Goal: Task Accomplishment & Management: Manage account settings

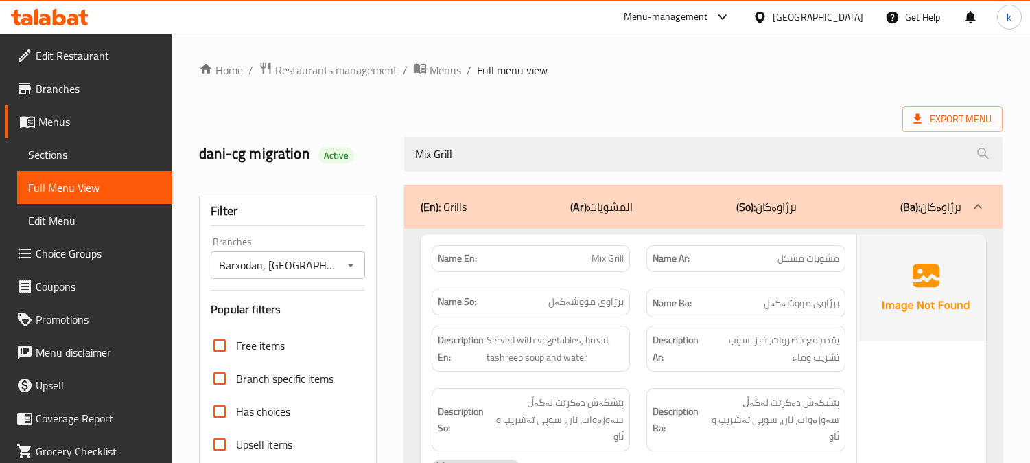
scroll to position [378, 0]
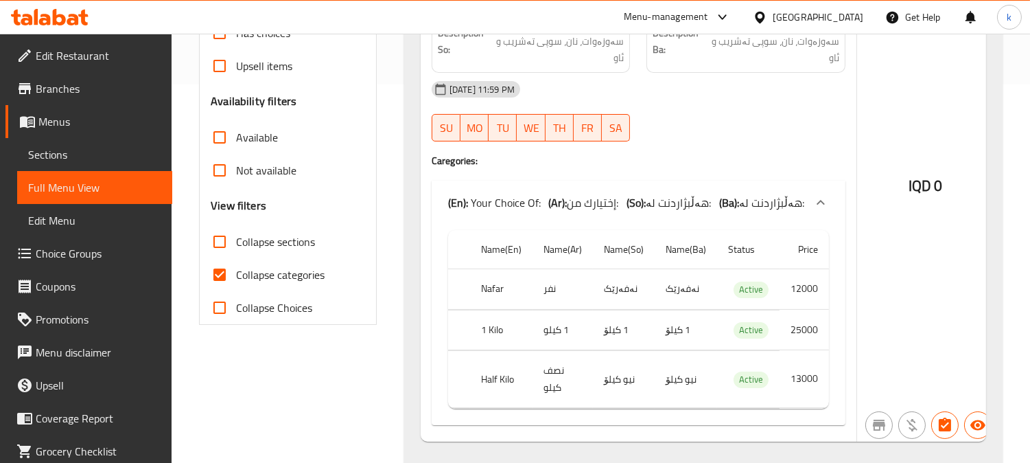
click at [36, 1] on div "Menu-management [GEOGRAPHIC_DATA] Get Help k" at bounding box center [515, 17] width 1030 height 33
click at [48, 18] on icon at bounding box center [45, 20] width 12 height 12
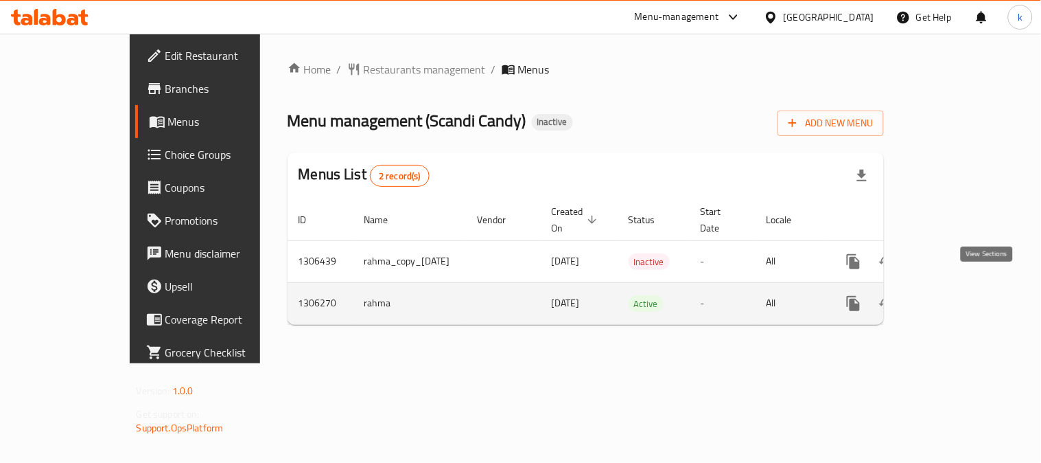
click at [961, 295] on icon "enhanced table" at bounding box center [953, 303] width 16 height 16
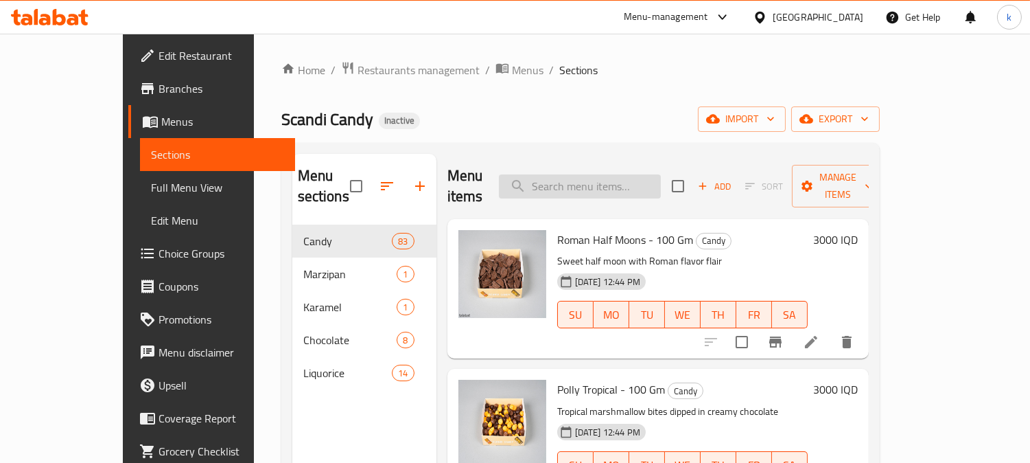
click at [590, 174] on input "search" at bounding box center [580, 186] width 162 height 24
paste input "Sour Sweet Nescafe Bar - 100 Gm"
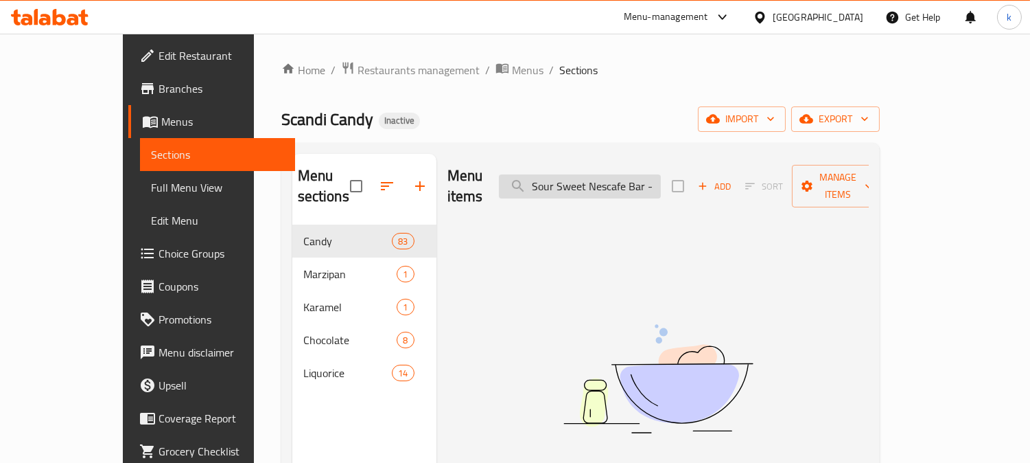
click at [620, 179] on input "Sour Sweet Nescafe Bar - 100 Gm" at bounding box center [580, 186] width 162 height 24
paste input "Pizza Circles"
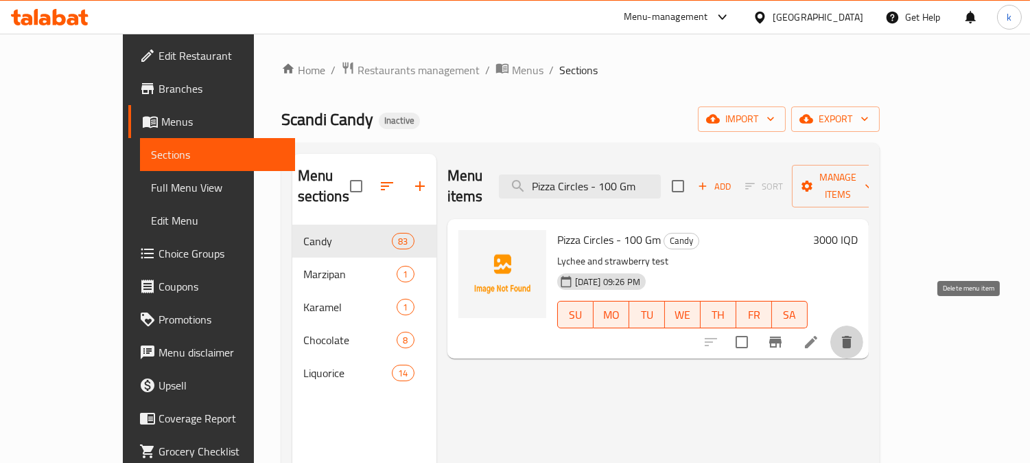
click at [855, 334] on icon "delete" at bounding box center [847, 342] width 16 height 16
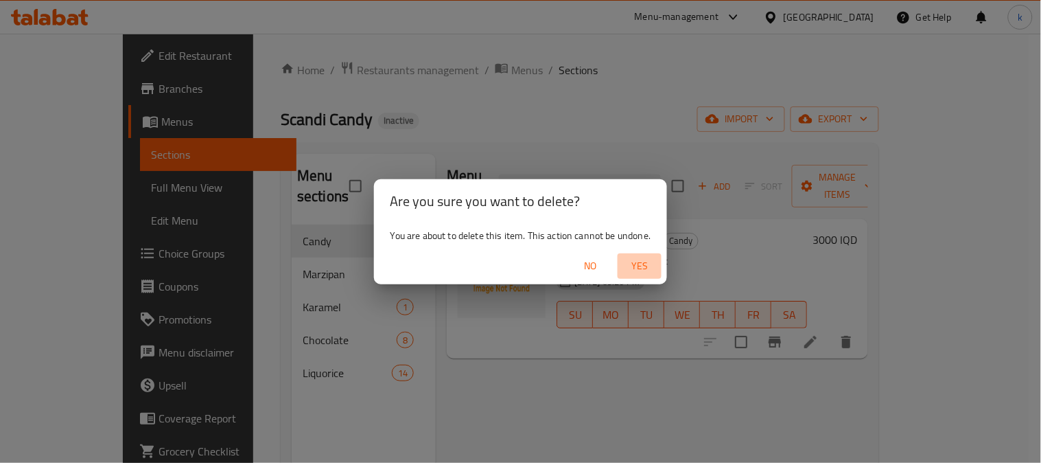
click at [646, 257] on span "Yes" at bounding box center [639, 265] width 33 height 17
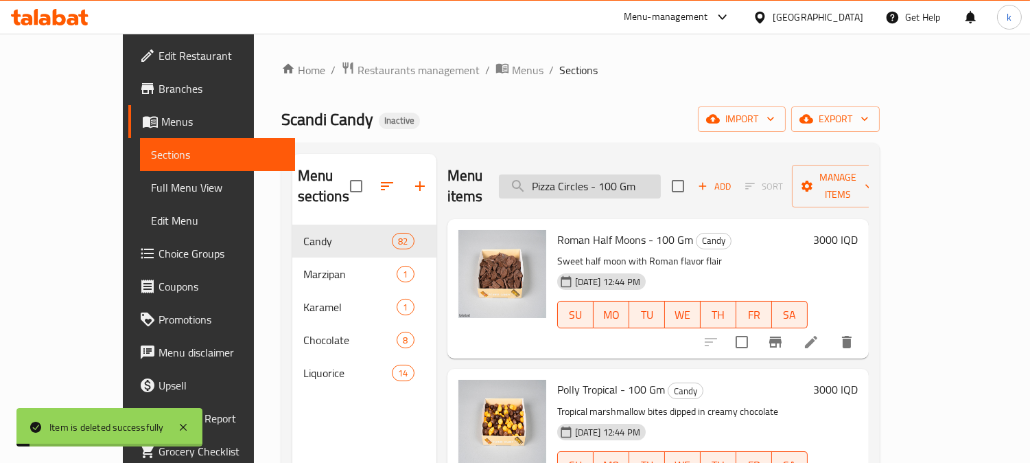
click at [614, 174] on input "Pizza Circles - 100 Gm" at bounding box center [580, 186] width 162 height 24
paste input "Miami Sour and Swedish Flag"
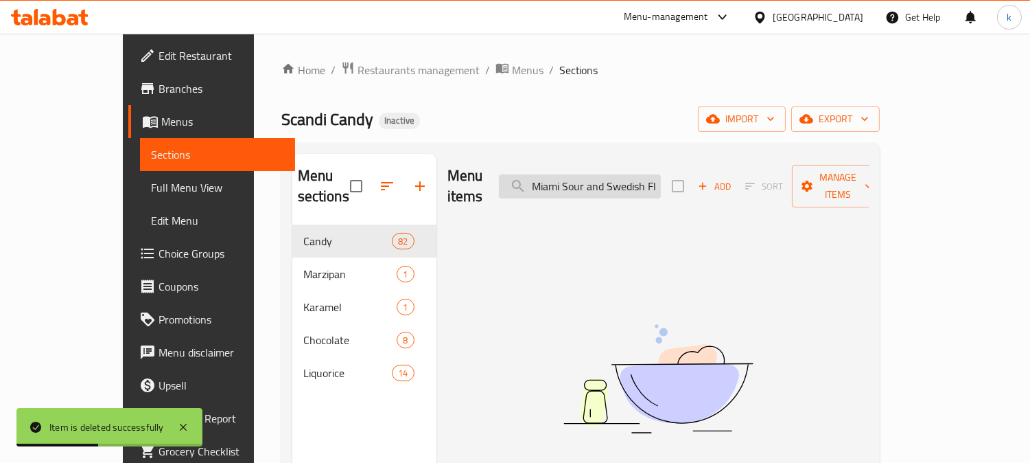
click at [630, 181] on input "Miami Sour and Swedish Flag" at bounding box center [580, 186] width 162 height 24
paste input "Small Liquorice Fish - 100gm"
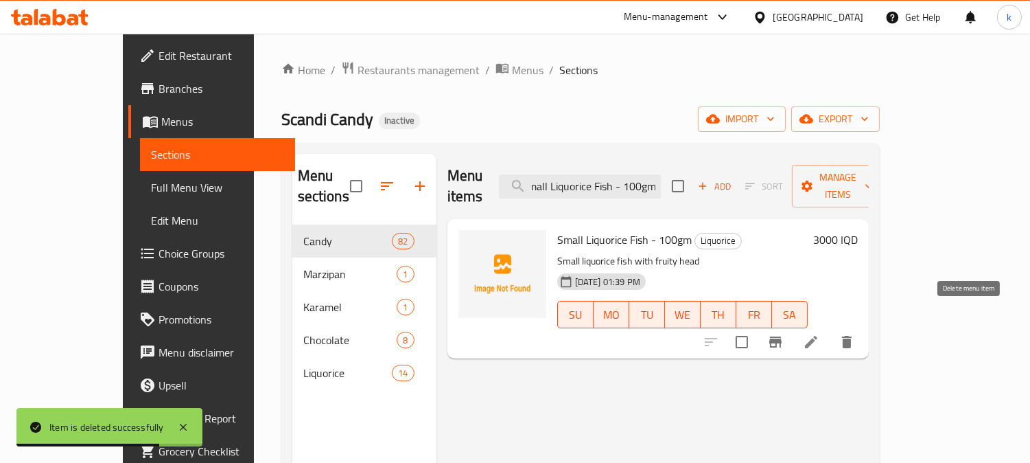
click at [855, 334] on icon "delete" at bounding box center [847, 342] width 16 height 16
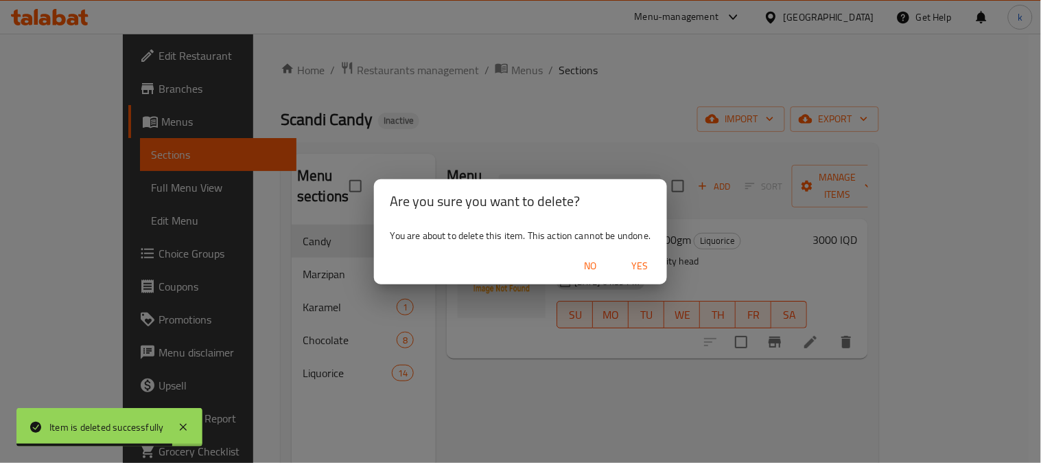
click at [634, 255] on button "Yes" at bounding box center [640, 265] width 44 height 25
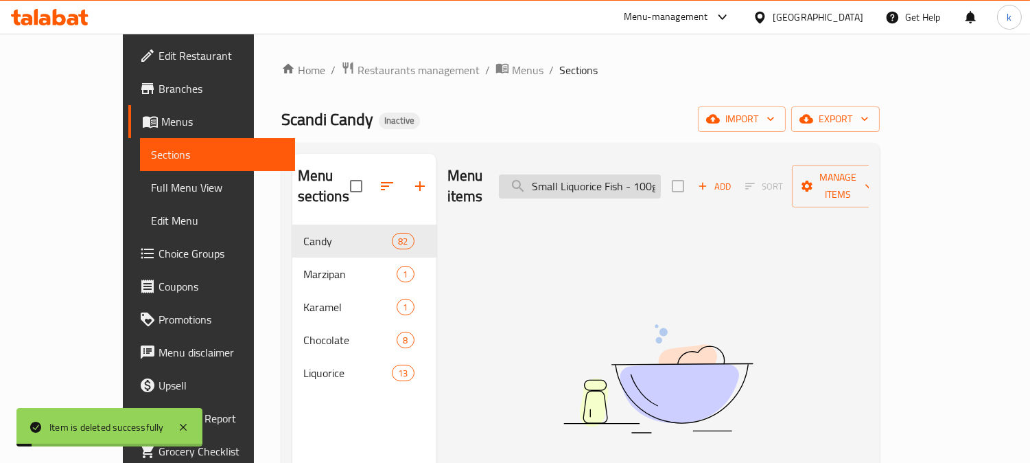
click at [626, 182] on input "Small Liquorice Fish - 100gm" at bounding box center [580, 186] width 162 height 24
paste input "our Fruity Cirkel Liquorice"
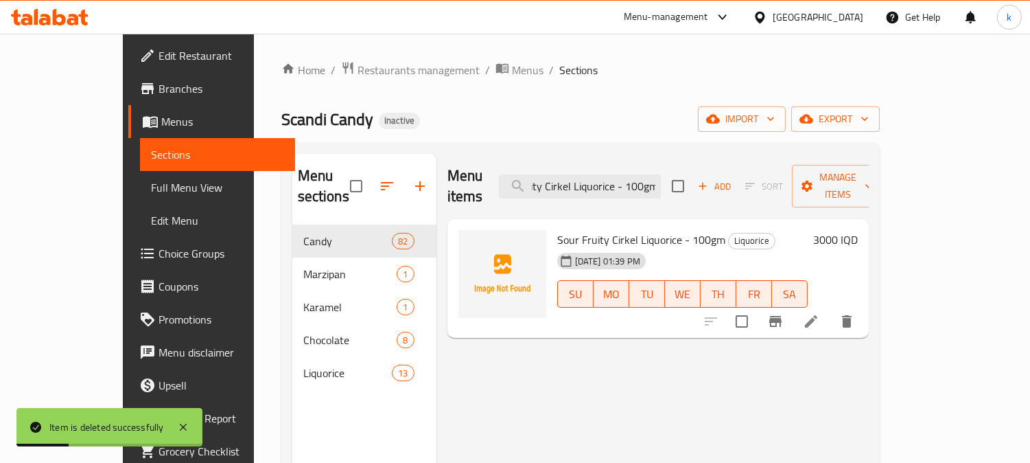
click at [852, 315] on icon "delete" at bounding box center [847, 321] width 10 height 12
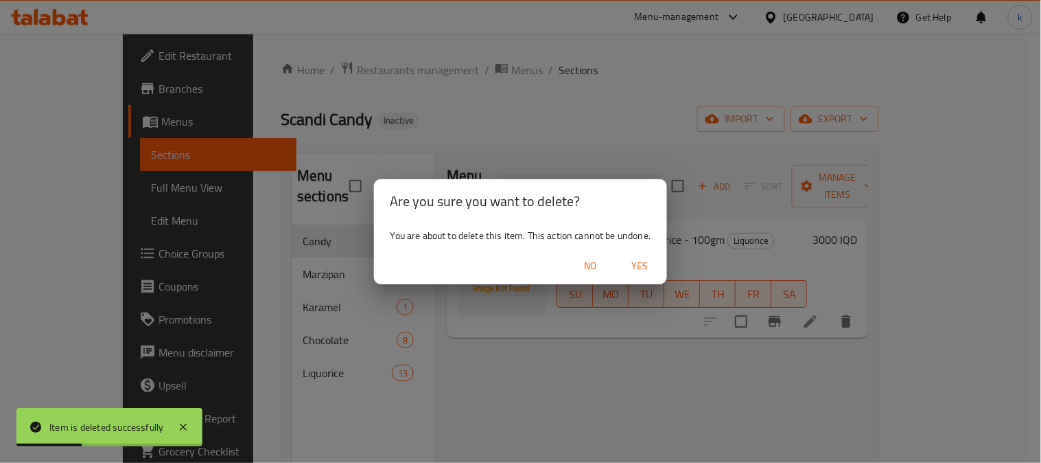
drag, startPoint x: 640, startPoint y: 260, endPoint x: 632, endPoint y: 261, distance: 8.4
click at [639, 262] on span "Yes" at bounding box center [639, 265] width 33 height 17
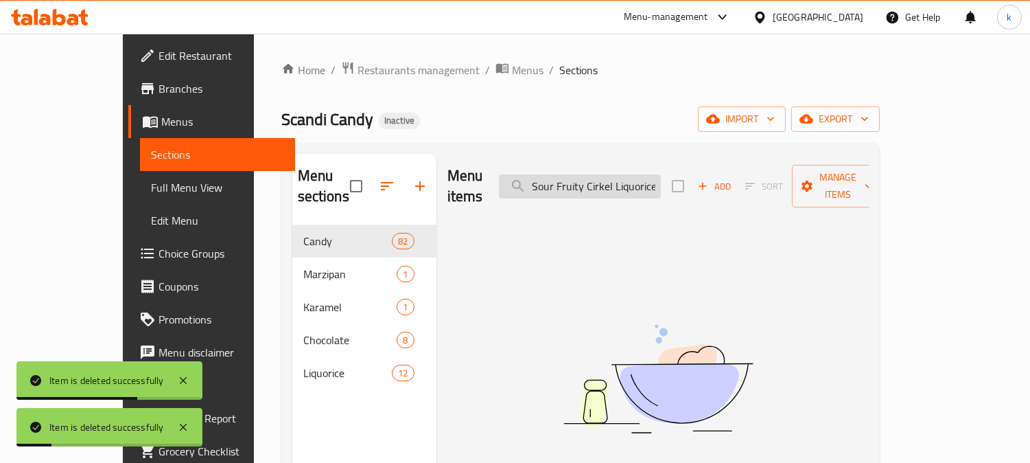
click at [627, 175] on input "Sour Fruity Cirkel Liquorice - 100gm" at bounding box center [580, 186] width 162 height 24
paste input "weet"
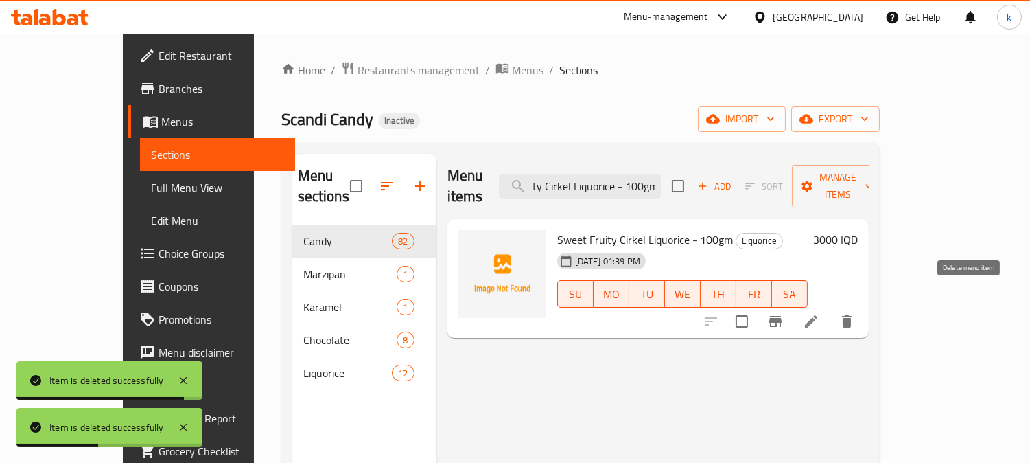
click at [852, 315] on icon "delete" at bounding box center [847, 321] width 10 height 12
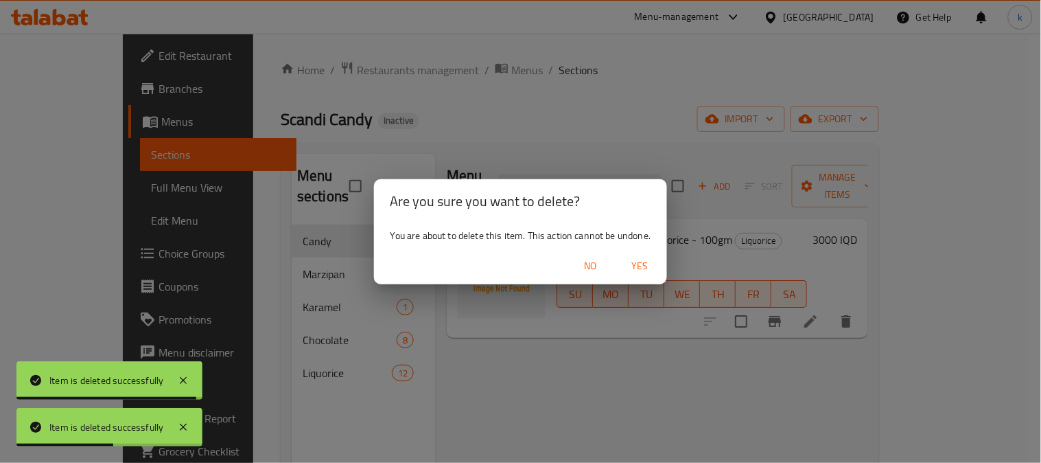
click at [649, 262] on span "Yes" at bounding box center [639, 265] width 33 height 17
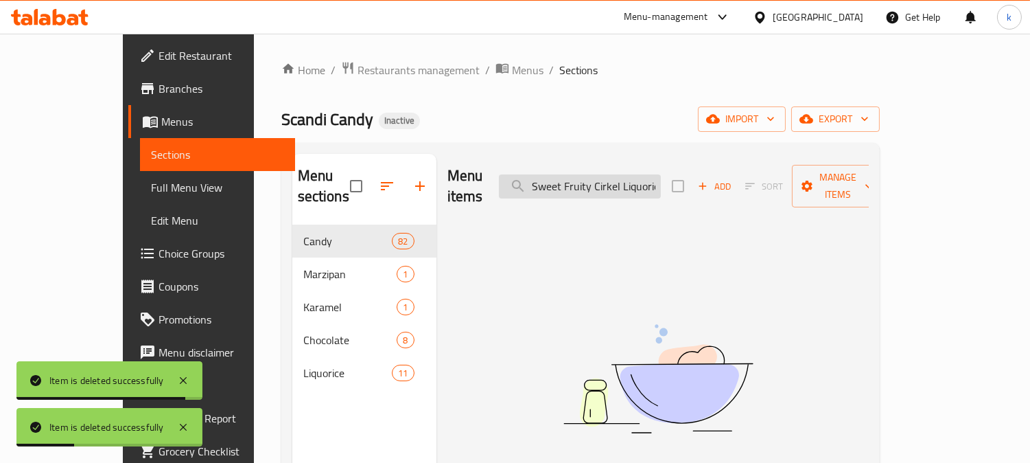
click at [609, 178] on input "Sweet Fruity Cirkel Liquorice - 100gm" at bounding box center [580, 186] width 162 height 24
paste input "alty Liquorice Karamel"
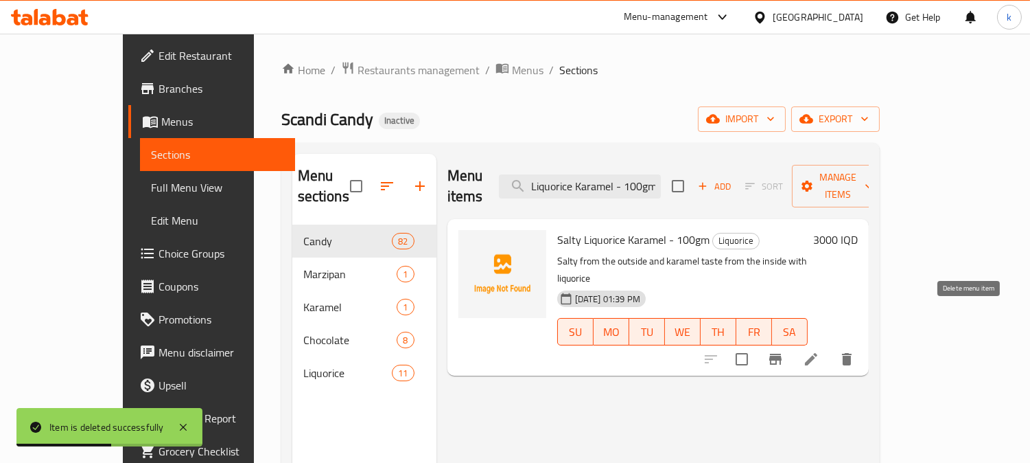
click at [855, 351] on icon "delete" at bounding box center [847, 359] width 16 height 16
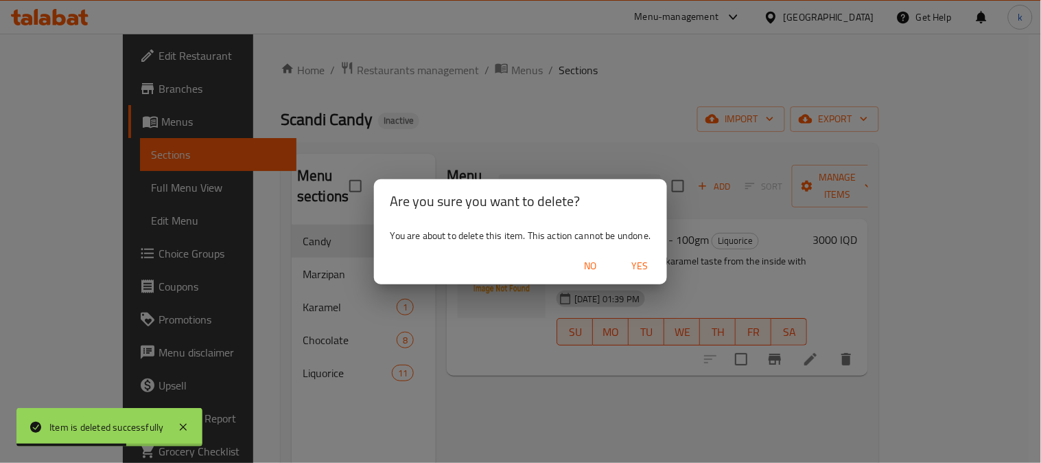
click at [643, 257] on span "Yes" at bounding box center [639, 265] width 33 height 17
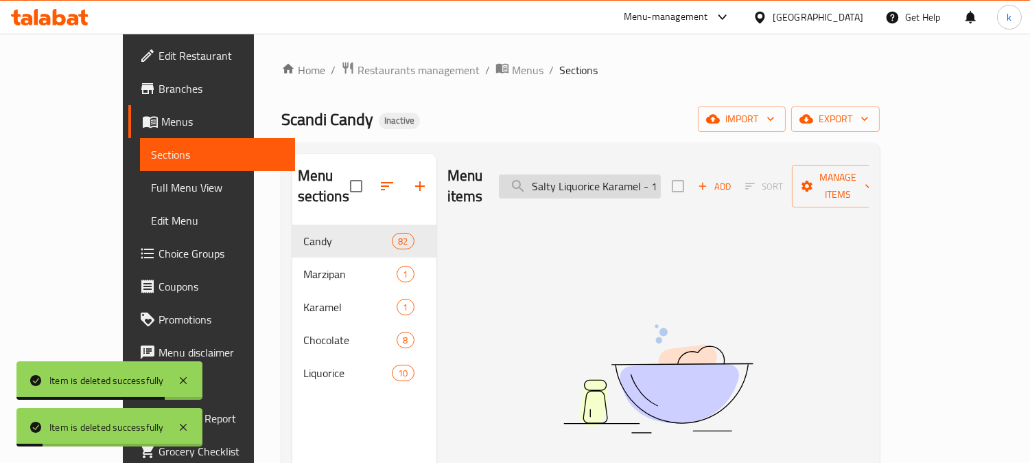
click at [628, 176] on input "Salty Liquorice Karamel - 100gm" at bounding box center [580, 186] width 162 height 24
paste input "Cubes"
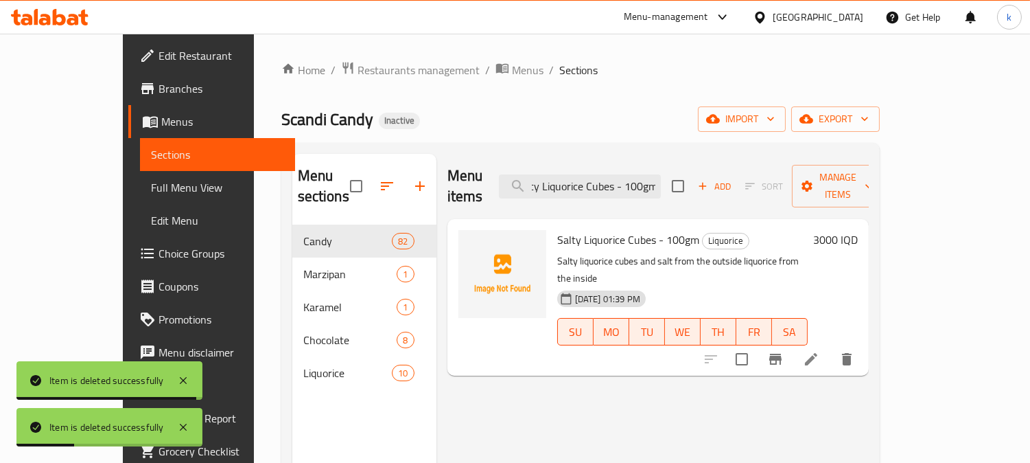
type input "Salty Liquorice Cubes - 100gm"
click at [869, 327] on div "Salty Liquorice Cubes - 100gm Liquorice Salty liquorice cubes and salt from the…" at bounding box center [659, 297] width 422 height 157
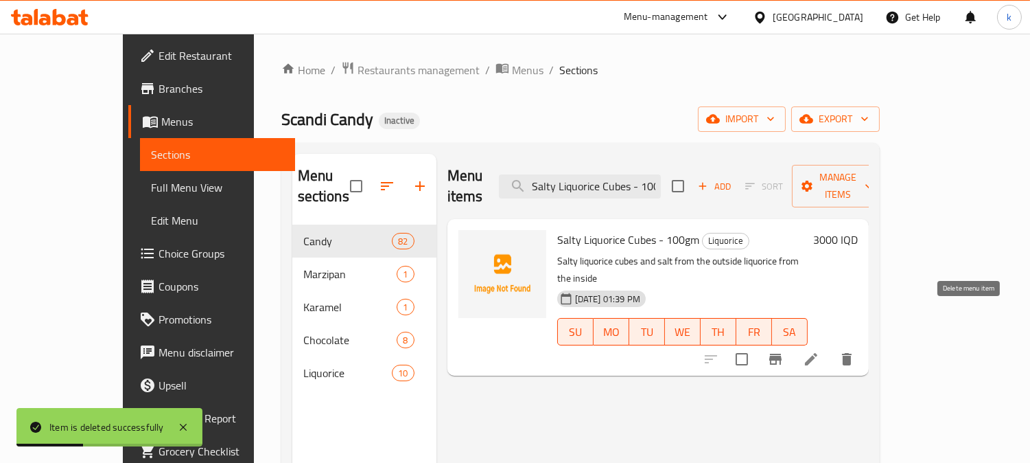
click at [864, 343] on button "delete" at bounding box center [847, 359] width 33 height 33
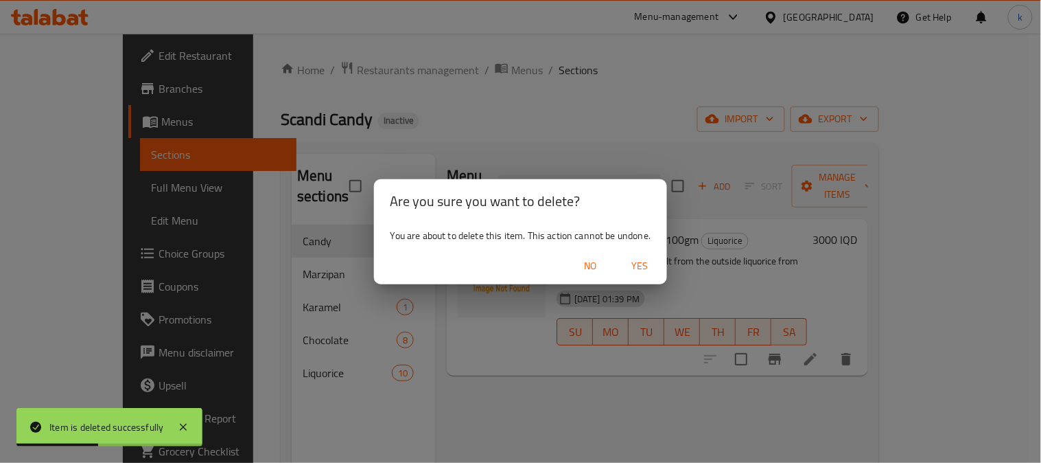
click at [647, 269] on span "Yes" at bounding box center [639, 265] width 33 height 17
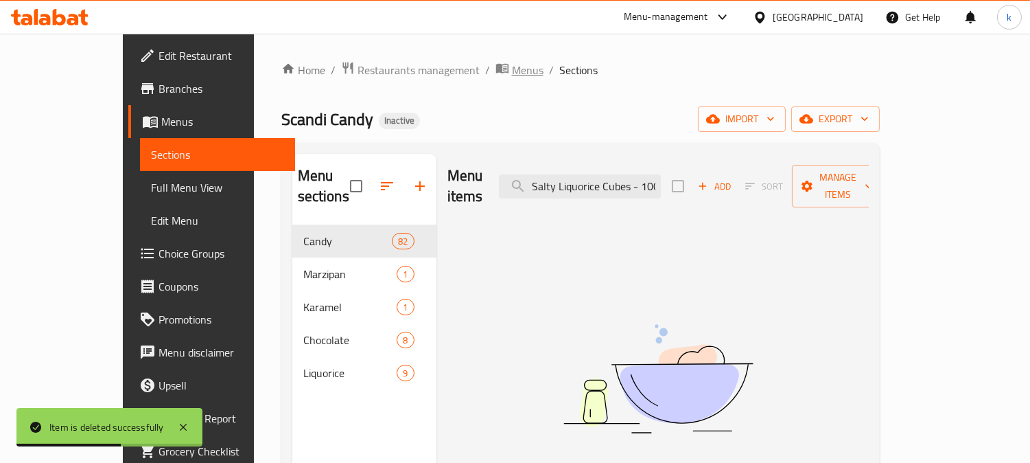
click at [512, 73] on span "Menus" at bounding box center [528, 70] width 32 height 16
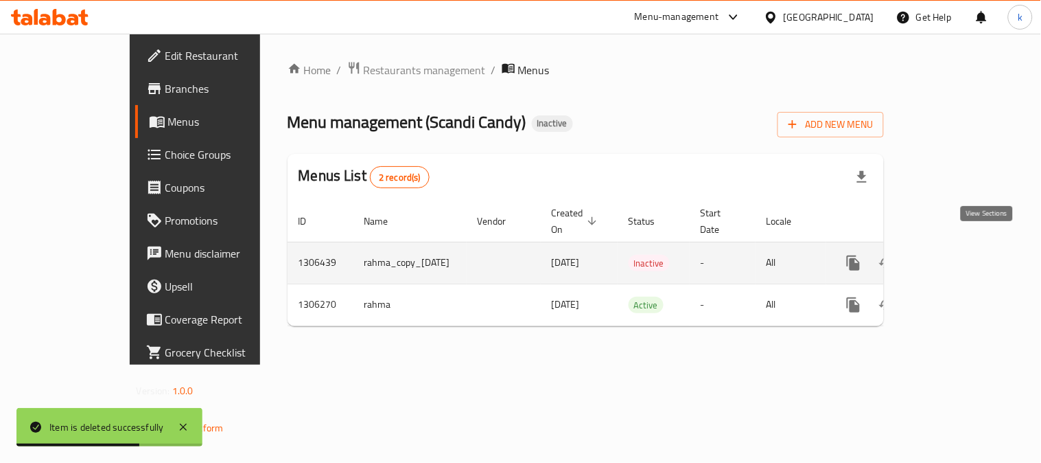
click at [961, 255] on icon "enhanced table" at bounding box center [953, 263] width 16 height 16
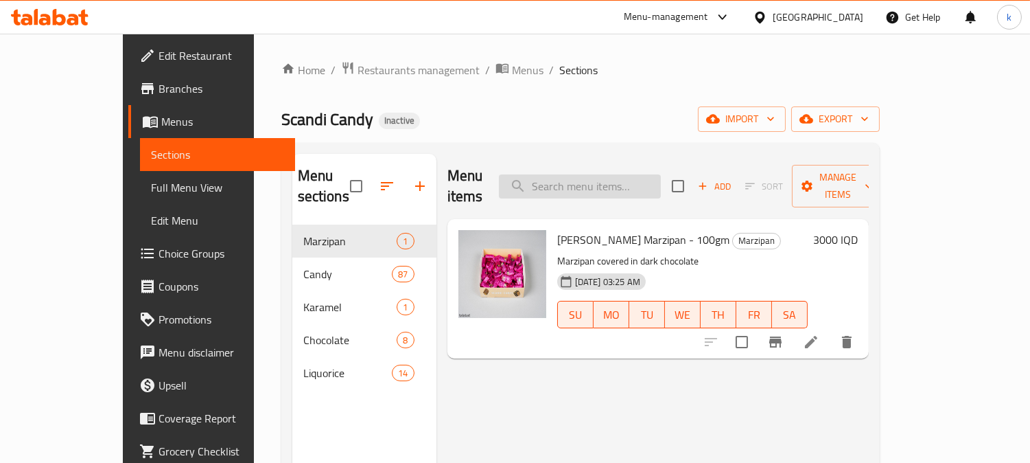
click at [618, 174] on input "search" at bounding box center [580, 186] width 162 height 24
paste input "Dr fire blast balls"
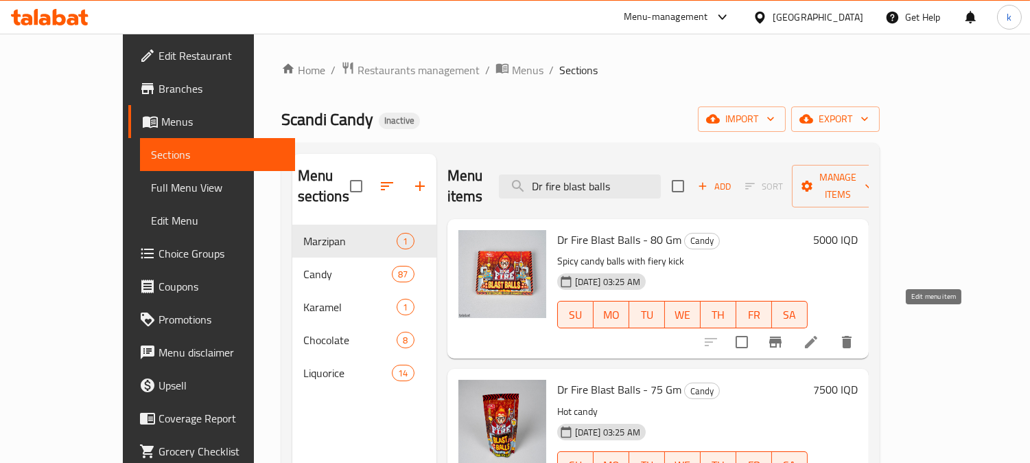
type input "Dr fire blast balls"
click at [820, 334] on icon at bounding box center [811, 342] width 16 height 16
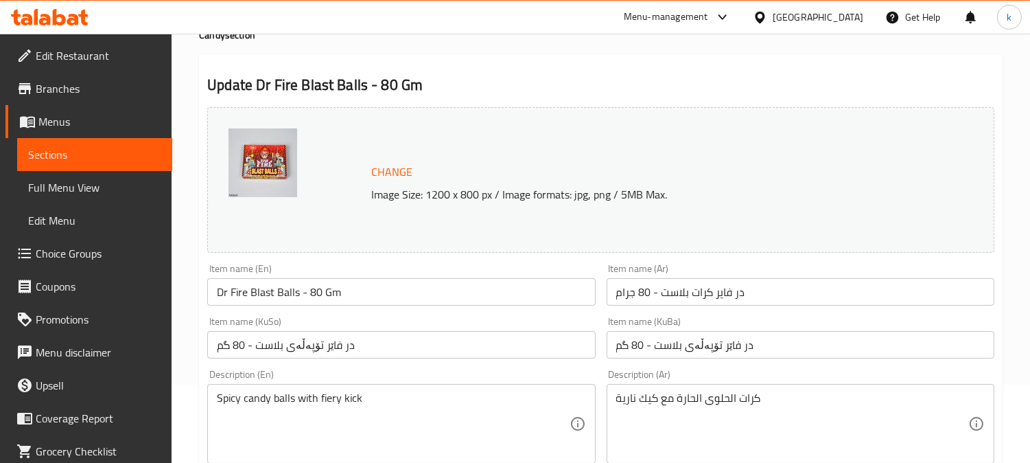
scroll to position [127, 0]
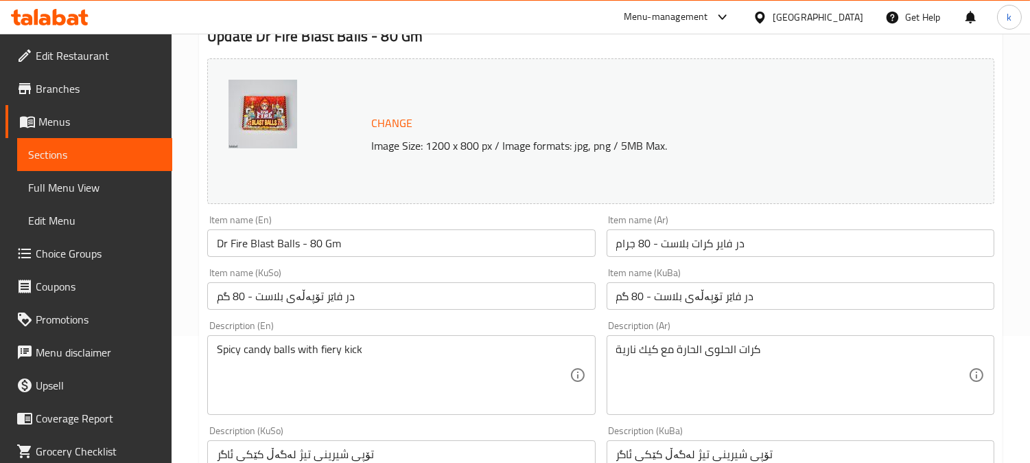
click at [330, 248] on input "Dr Fire Blast Balls - 80 Gm" at bounding box center [401, 242] width 388 height 27
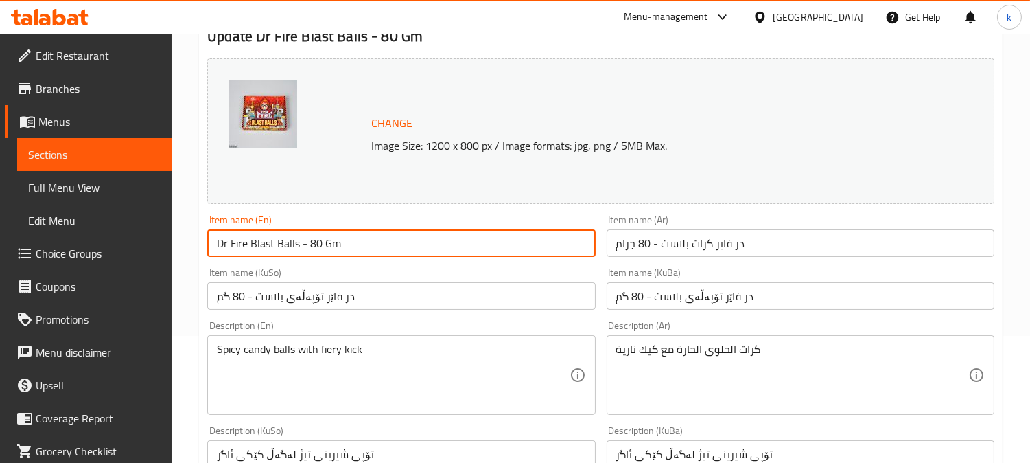
click at [330, 248] on input "Dr Fire Blast Balls - 80 Gm" at bounding box center [401, 242] width 388 height 27
click at [654, 253] on input "در فاير كرات بلاست - 80 جرام" at bounding box center [801, 242] width 388 height 27
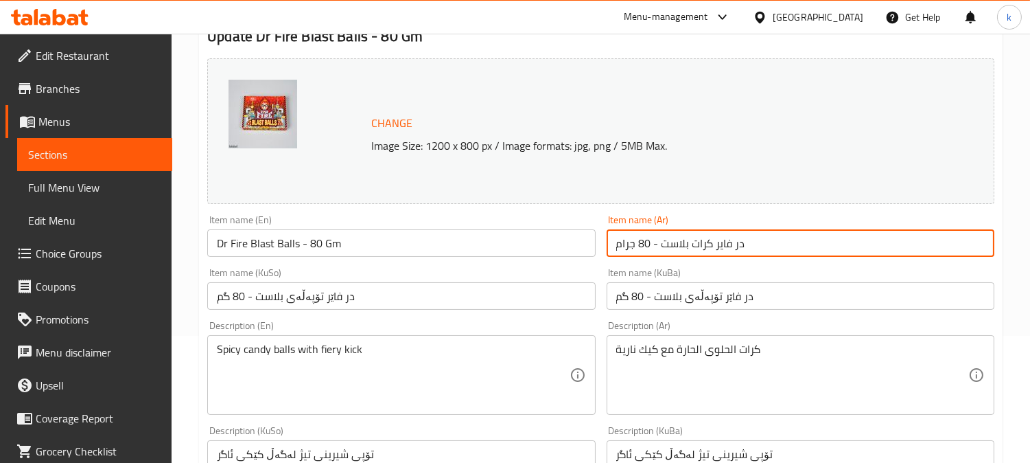
click at [654, 253] on input "در فاير كرات بلاست - 80 جرام" at bounding box center [801, 242] width 388 height 27
click at [678, 289] on input "در فاێر تۆپەڵەی بلاست - 80 گم" at bounding box center [801, 295] width 388 height 27
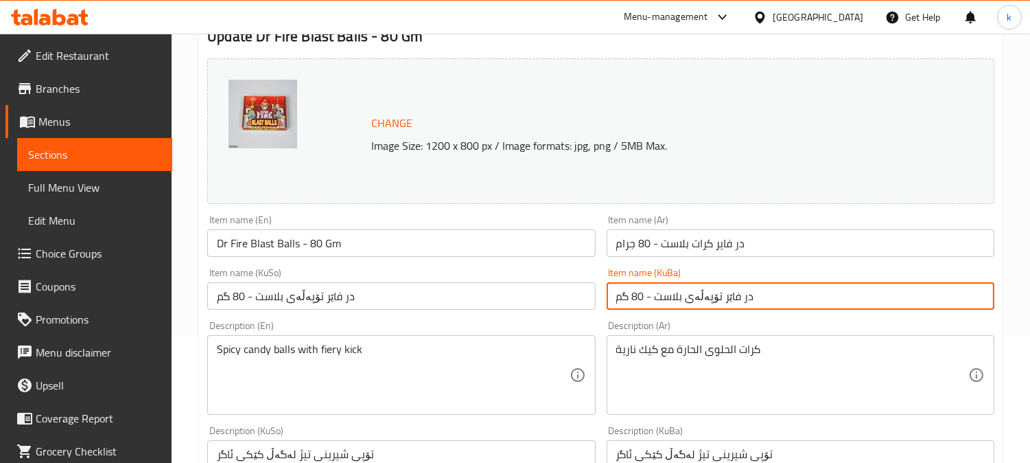
click at [678, 289] on input "در فاێر تۆپەڵەی بلاست - 80 گم" at bounding box center [801, 295] width 388 height 27
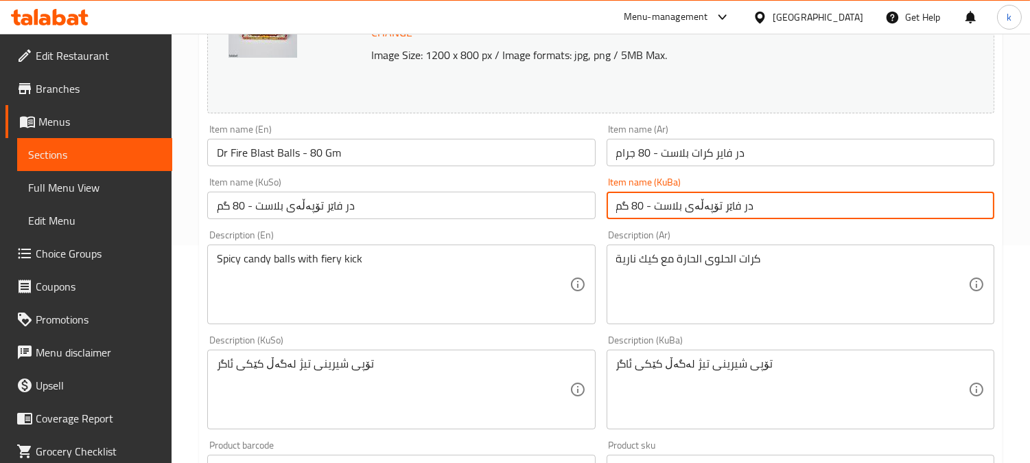
scroll to position [254, 0]
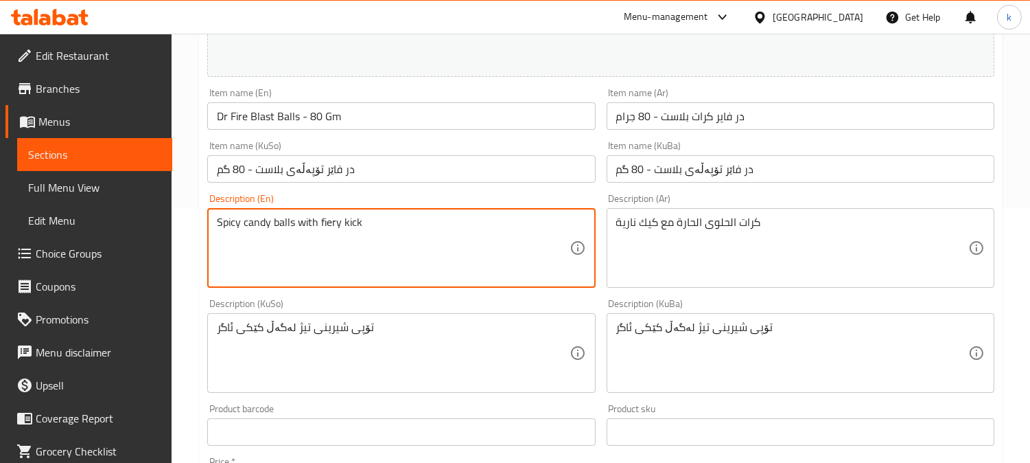
click at [279, 222] on textarea "Spicy candy balls with fiery kick" at bounding box center [393, 248] width 352 height 65
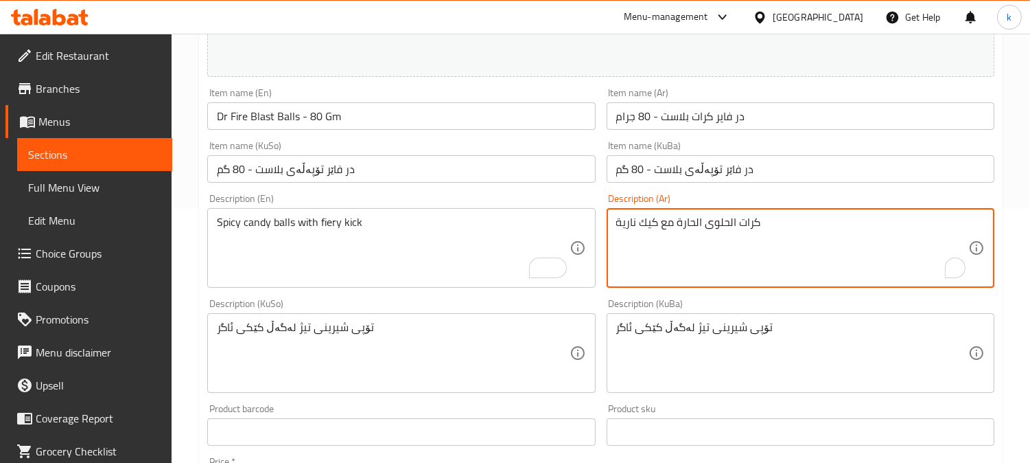
click at [670, 224] on textarea "كرات الحلوى الحارة مع كيك نارية" at bounding box center [792, 248] width 352 height 65
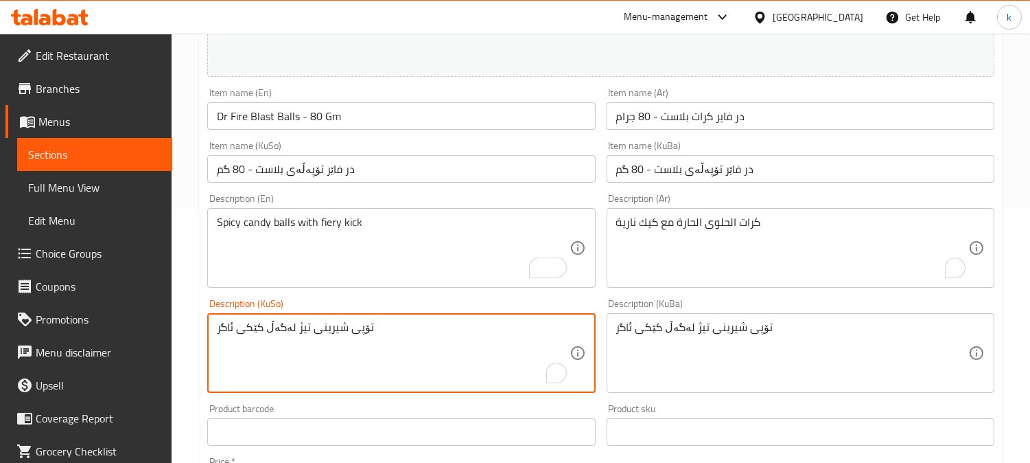
click at [300, 330] on textarea "تۆپی شیرینی تیژ لەگەڵ کێکی ئاگر" at bounding box center [393, 353] width 352 height 65
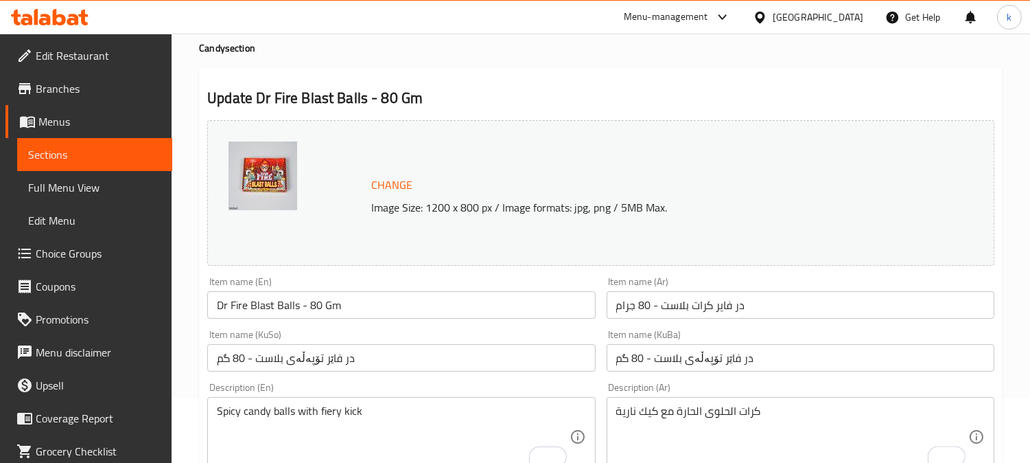
scroll to position [0, 0]
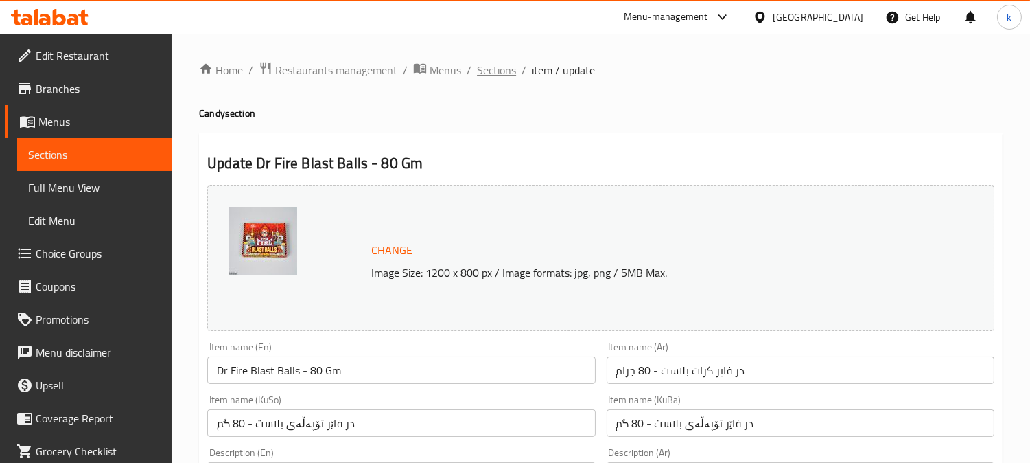
click at [501, 76] on span "Sections" at bounding box center [496, 70] width 39 height 16
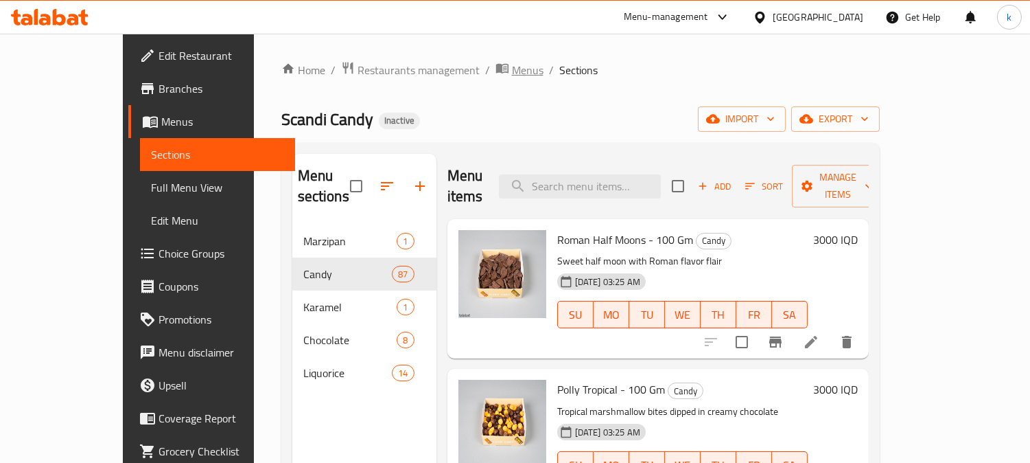
click at [512, 74] on span "Menus" at bounding box center [528, 70] width 32 height 16
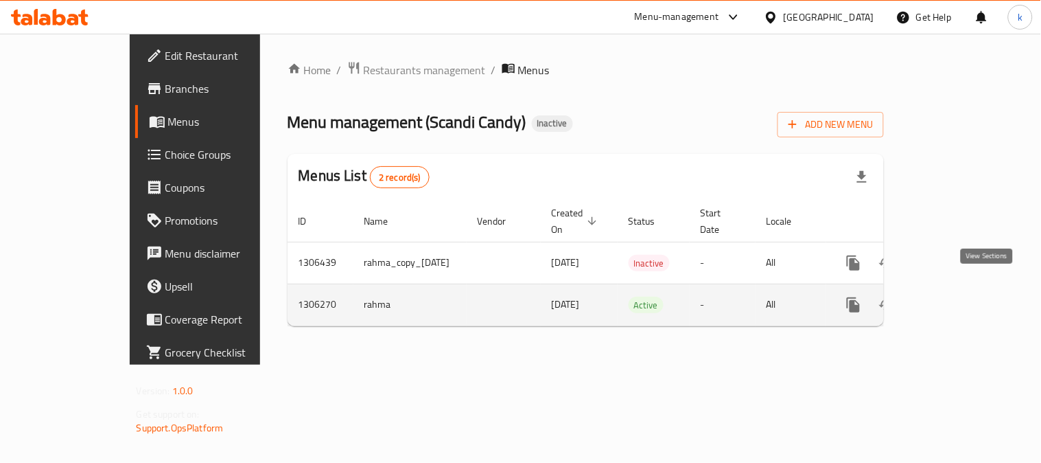
click at [959, 299] on icon "enhanced table" at bounding box center [953, 305] width 12 height 12
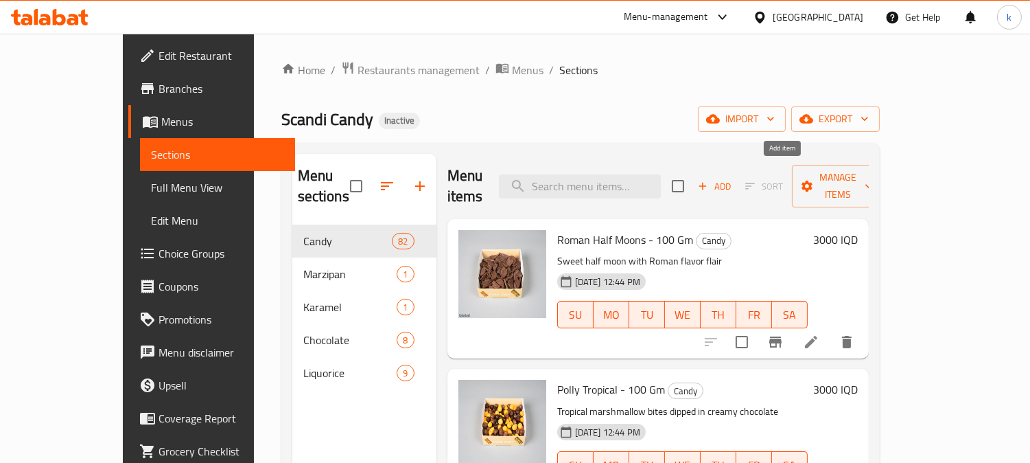
click at [733, 178] on span "Add" at bounding box center [714, 186] width 37 height 16
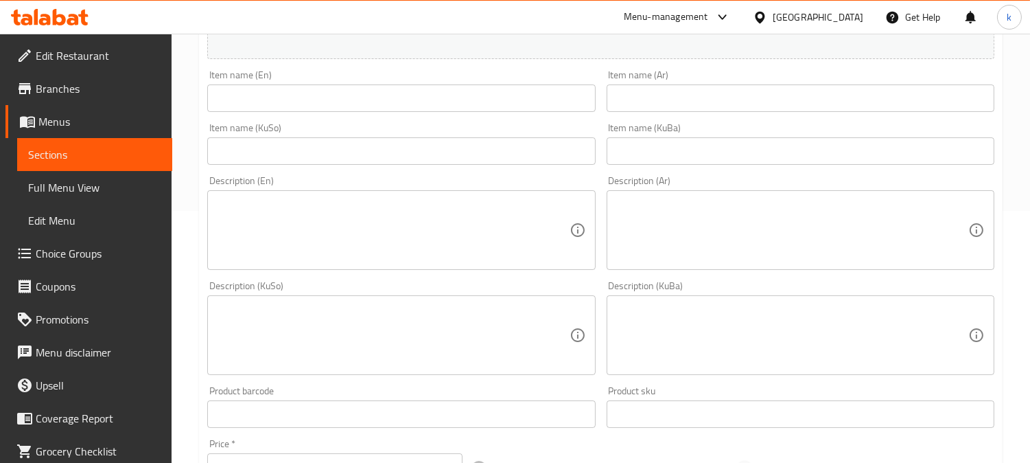
scroll to position [254, 0]
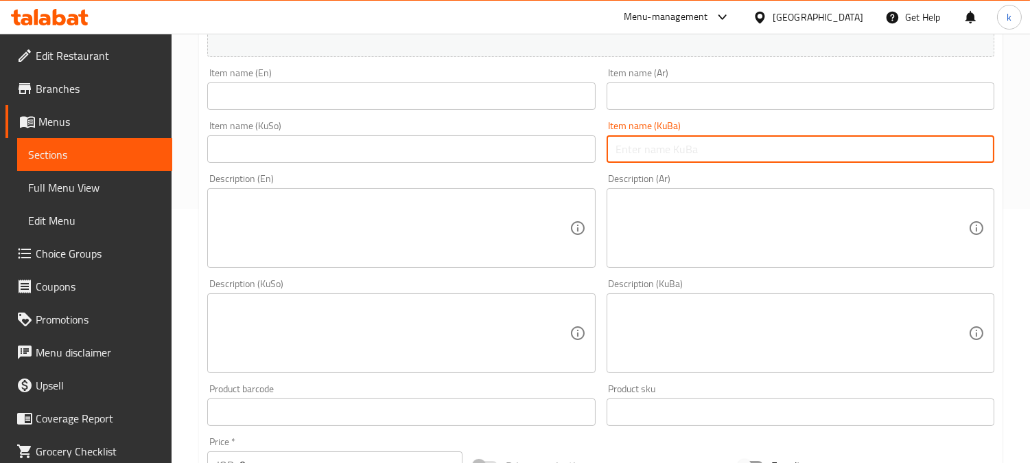
drag, startPoint x: 670, startPoint y: 149, endPoint x: 568, endPoint y: 148, distance: 102.3
click at [670, 149] on input "text" at bounding box center [801, 148] width 388 height 27
paste input "در فاێر تۆپەڵەی بلاست - 80 گم"
type input "در فاێر تۆپەڵەی بلاست - 80 گم"
drag, startPoint x: 550, startPoint y: 146, endPoint x: 654, endPoint y: 111, distance: 110.1
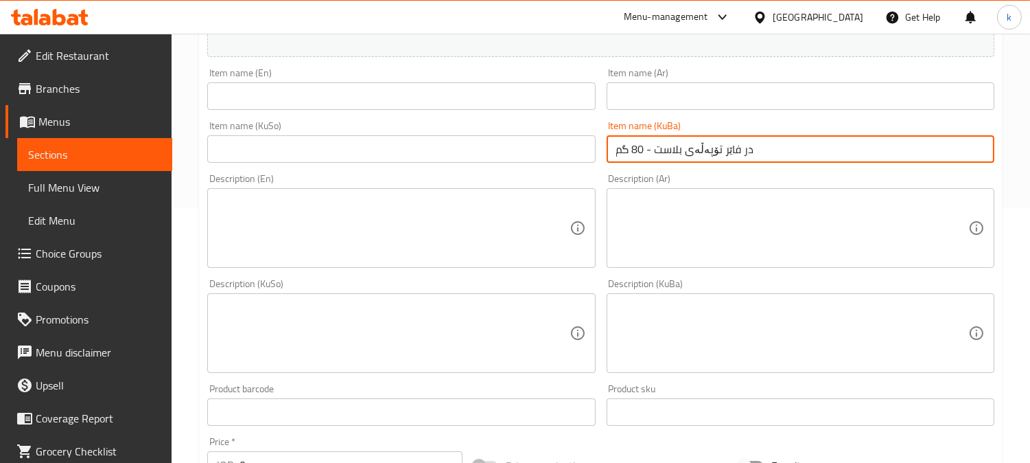
click at [550, 146] on input "text" at bounding box center [401, 148] width 388 height 27
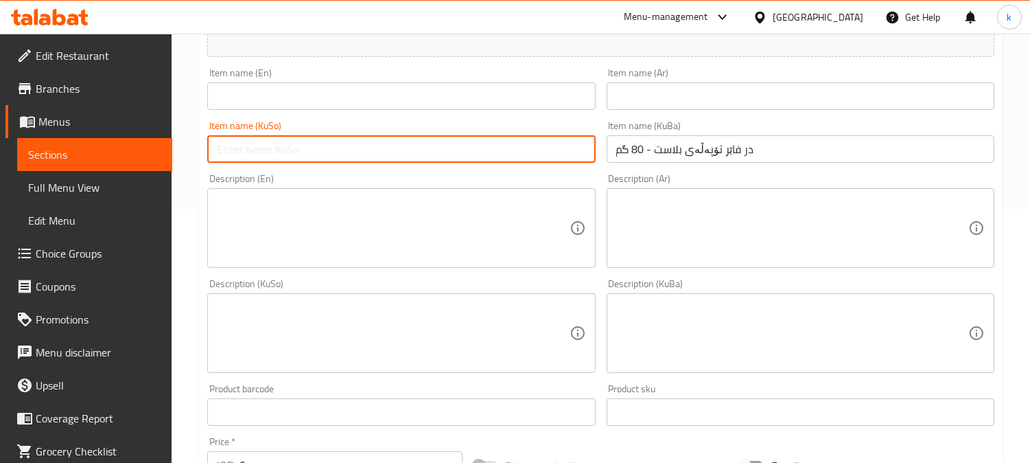
paste input "در فاێر تۆپەڵەی بلاست - 80 گم"
type input "در فاێر تۆپەڵەی بلاست - 80 گم"
click at [657, 107] on input "text" at bounding box center [801, 95] width 388 height 27
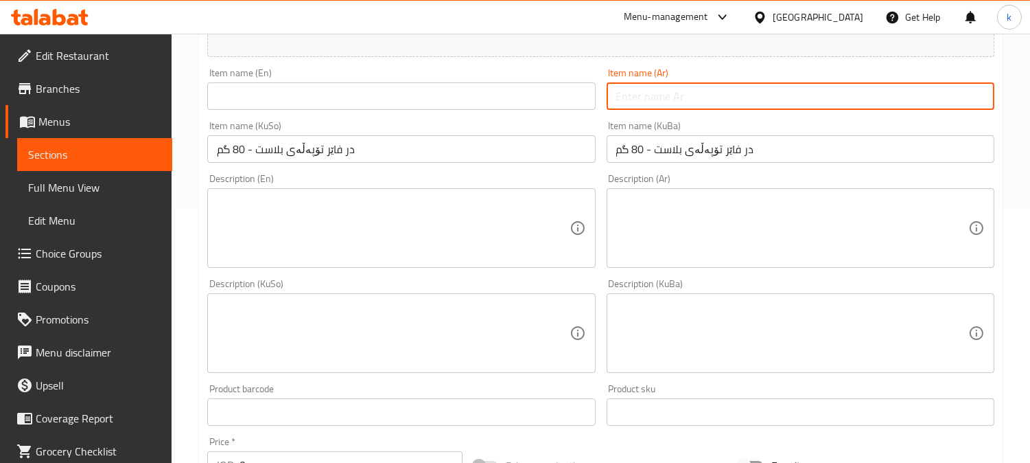
paste input "در فاير كرات بلاست - 80 جرام"
type input "در فاير كرات بلاست - 80 جرام"
click at [323, 101] on input "text" at bounding box center [401, 95] width 388 height 27
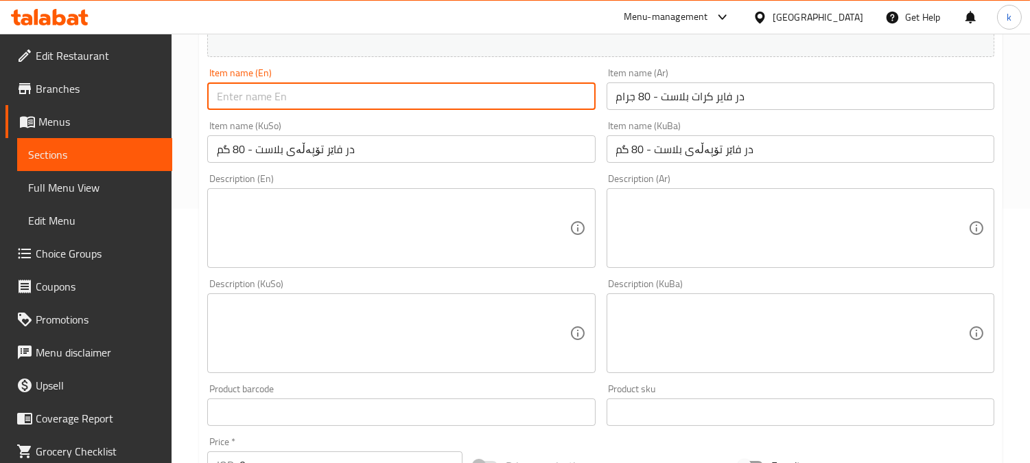
paste input "Dr Fire Blast Balls - 80 Gm"
type input "Dr Fire Blast Balls - 80 Gm"
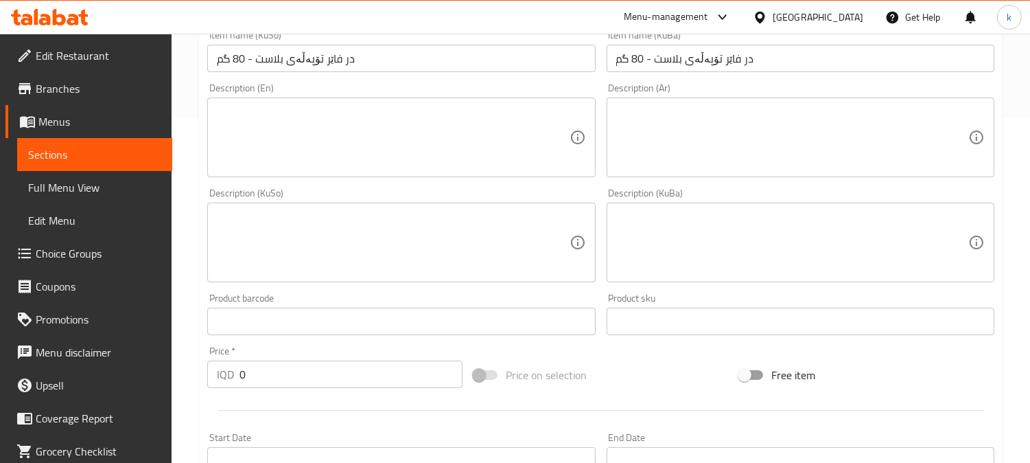
scroll to position [381, 0]
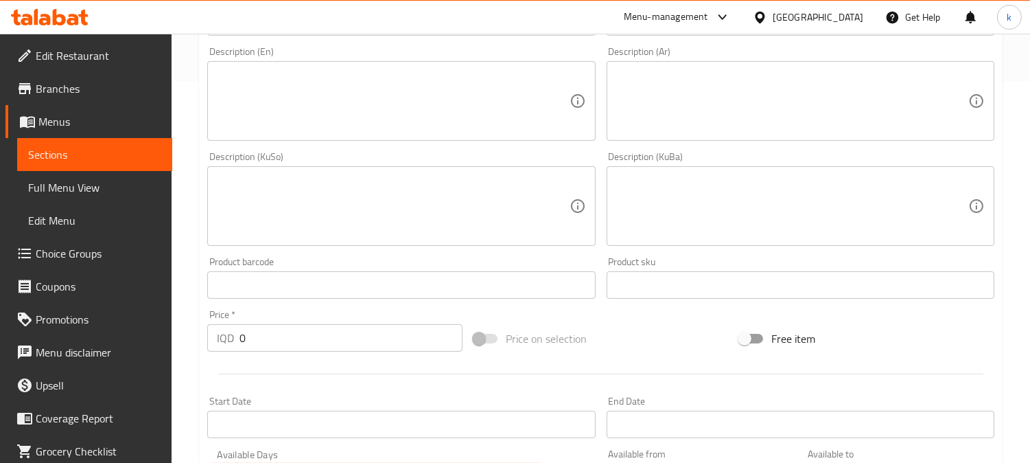
click at [723, 195] on textarea at bounding box center [792, 206] width 352 height 65
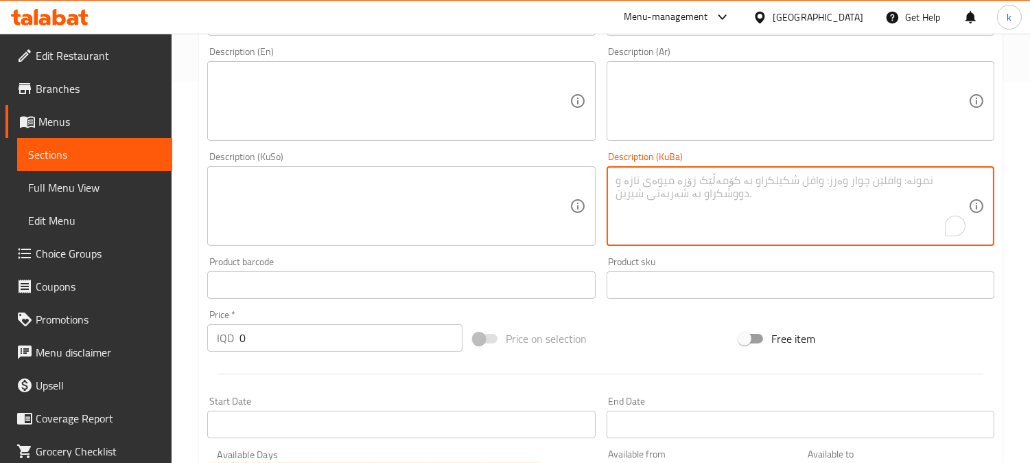
paste textarea "تۆپی شیرینی تیژ لەگەڵ کێکی ئاگر"
type textarea "تۆپی شیرینی تیژ لەگەڵ کێکی ئاگر"
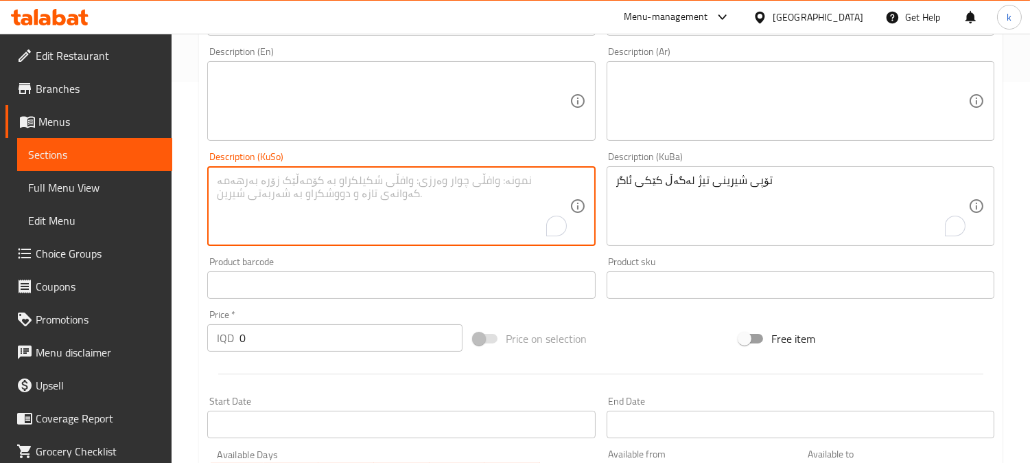
click at [531, 215] on textarea "To enrich screen reader interactions, please activate Accessibility in Grammarl…" at bounding box center [393, 206] width 352 height 65
paste textarea "تۆپی شیرینی تیژ لەگەڵ کێکی ئاگر"
type textarea "تۆپی شیرینی تیژ لەگەڵ کێکی ئاگر"
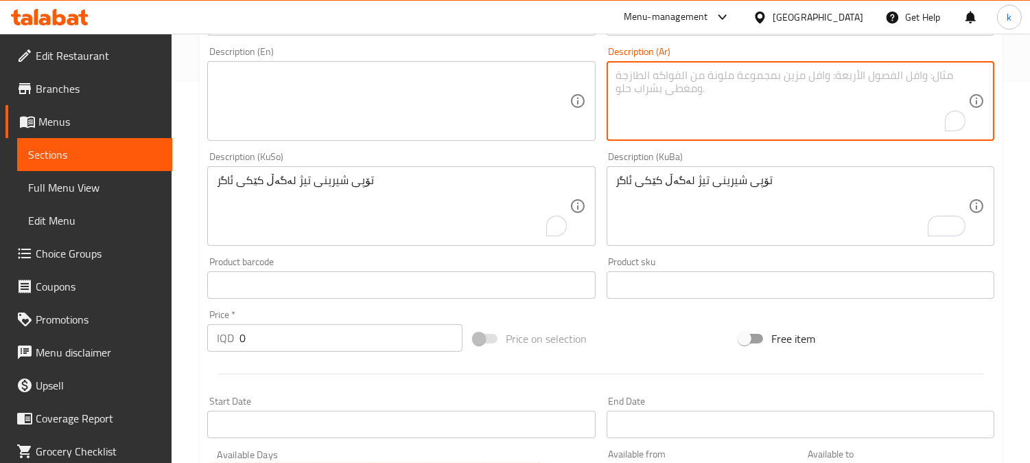
click at [750, 105] on textarea "To enrich screen reader interactions, please activate Accessibility in Grammarl…" at bounding box center [792, 101] width 352 height 65
paste textarea "كرات الحلوى الحارة مع كيك نارية"
type textarea "كرات الحلوى الحارة مع كيك نارية"
drag, startPoint x: 388, startPoint y: 119, endPoint x: 381, endPoint y: 118, distance: 7.0
click at [387, 119] on textarea at bounding box center [393, 101] width 352 height 65
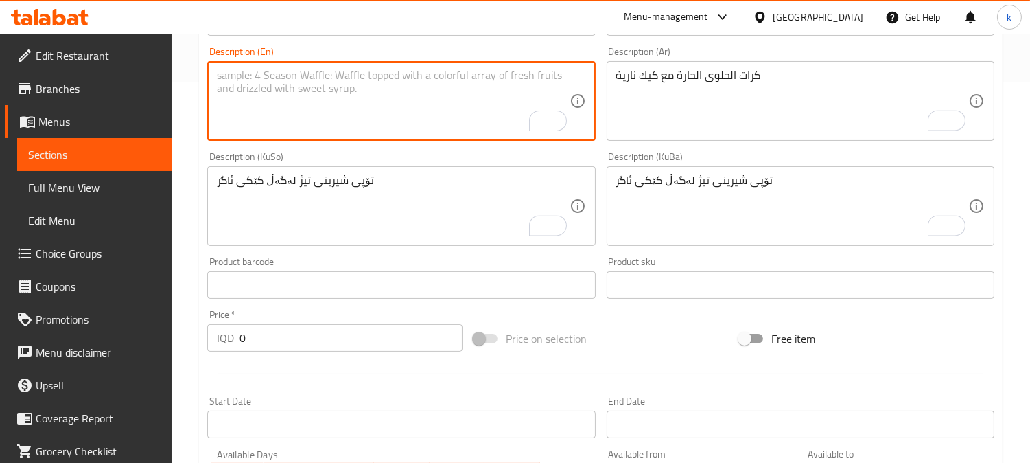
paste textarea "Spicy candy balls with fiery kick"
type textarea "Spicy candy balls with fiery kick"
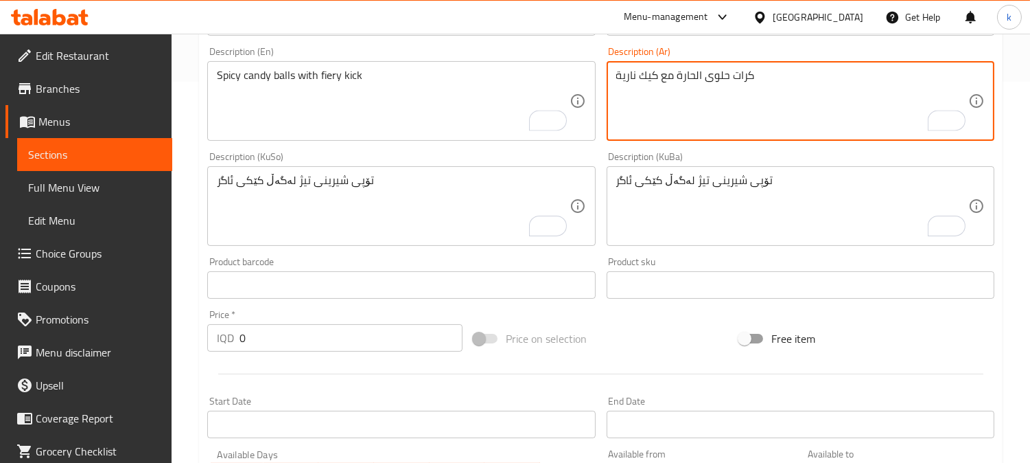
click at [693, 73] on textarea "كرات حلوى الحارة مع كيك نارية" at bounding box center [792, 101] width 352 height 65
type textarea "كرات حلوى حارة مع كيك نارية"
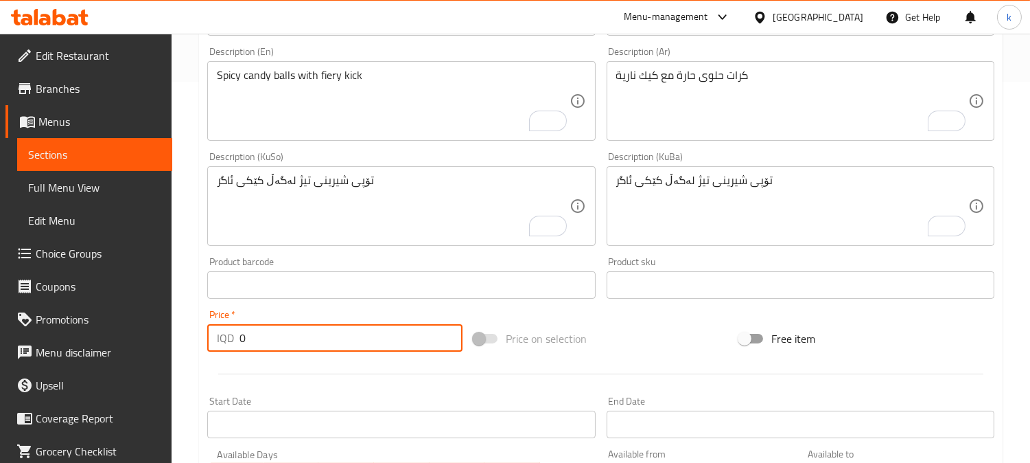
drag, startPoint x: 248, startPoint y: 326, endPoint x: 220, endPoint y: 325, distance: 27.5
click at [224, 326] on div "IQD 0 Price *" at bounding box center [334, 337] width 255 height 27
paste input "500"
type input "5000"
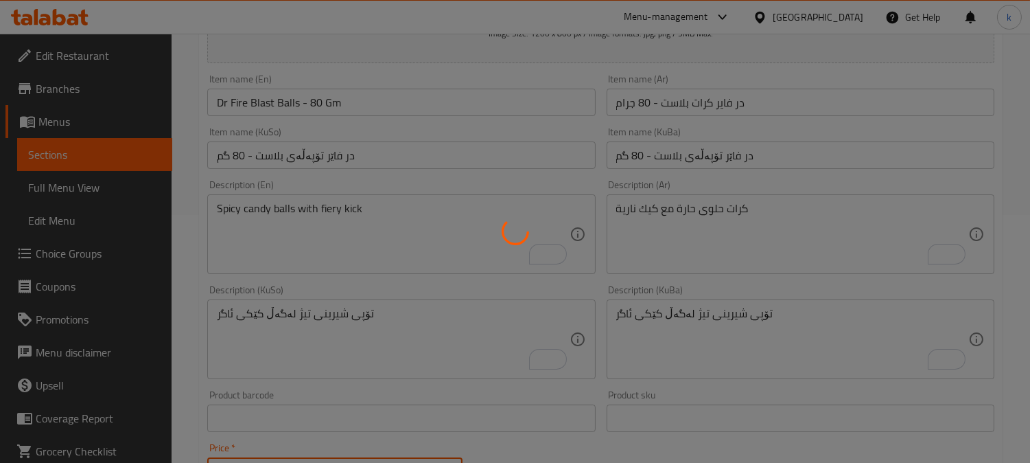
scroll to position [0, 0]
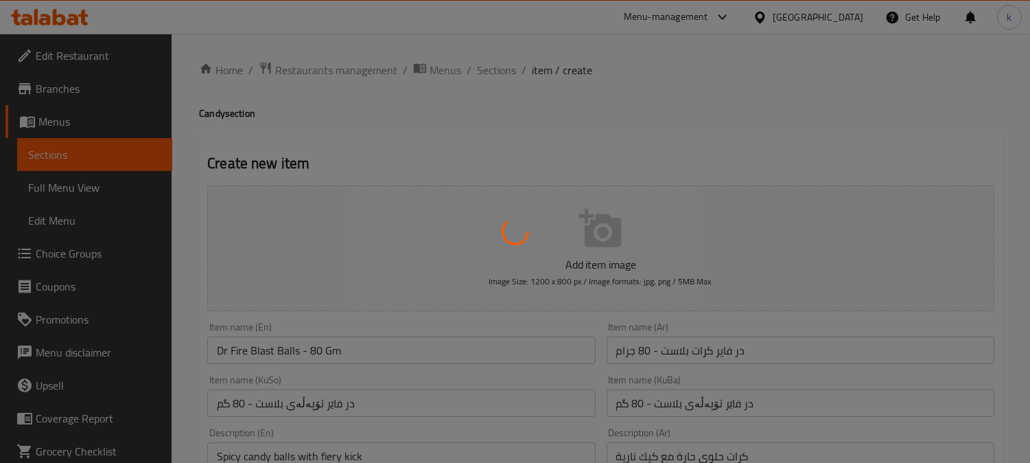
type input "0"
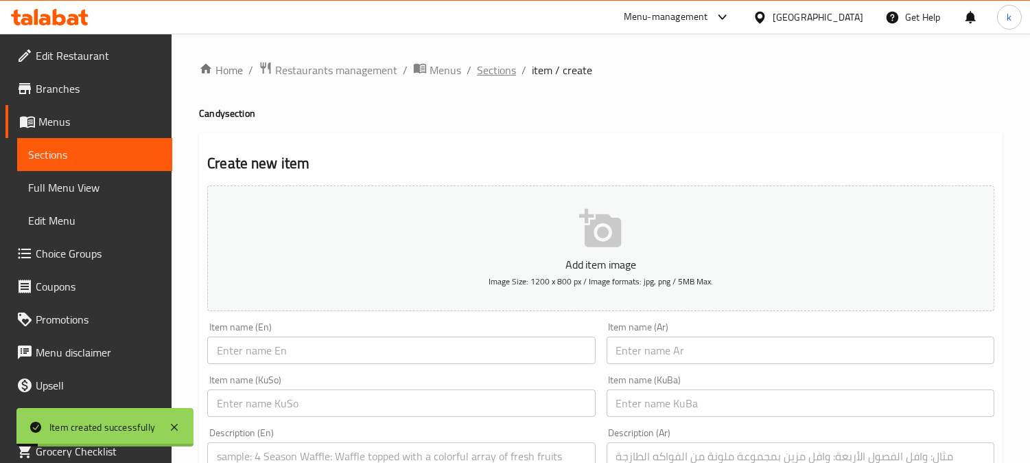
click at [496, 77] on span "Sections" at bounding box center [496, 70] width 39 height 16
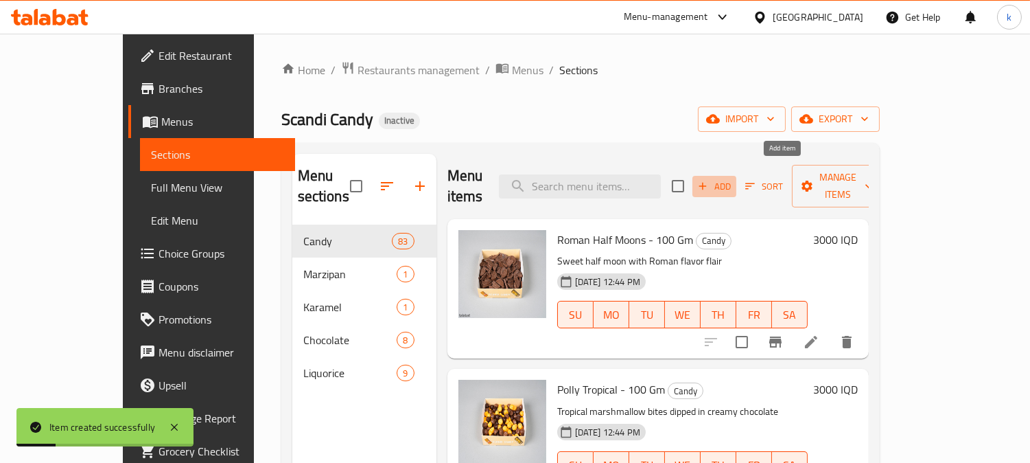
click at [733, 178] on span "Add" at bounding box center [714, 186] width 37 height 16
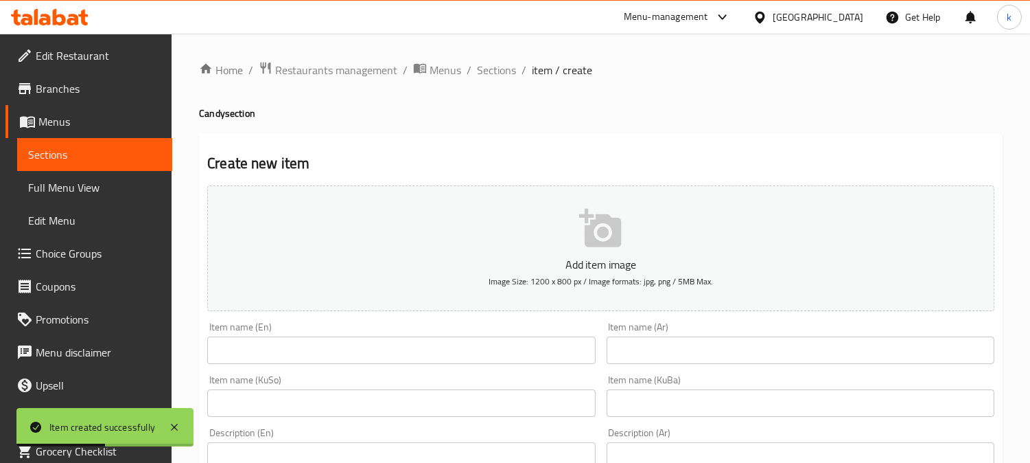
scroll to position [127, 0]
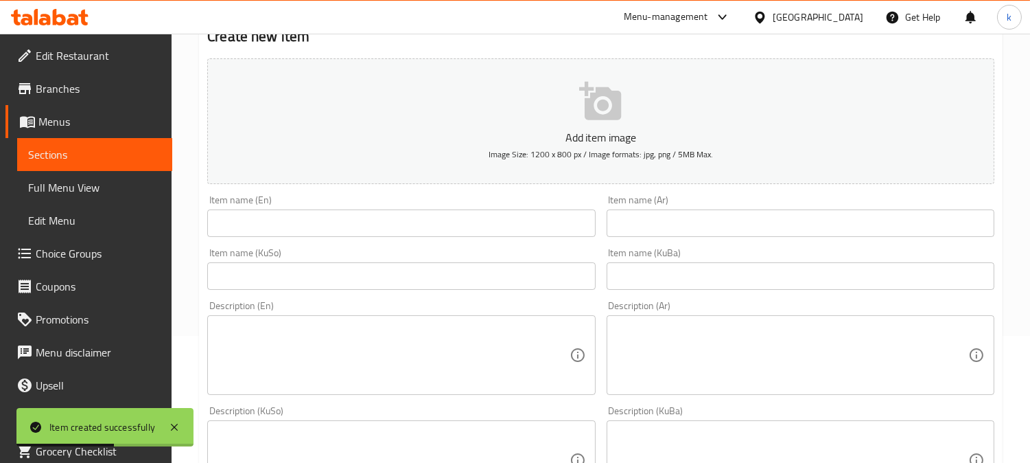
drag, startPoint x: 691, startPoint y: 268, endPoint x: 571, endPoint y: 268, distance: 119.5
click at [691, 268] on input "text" at bounding box center [801, 275] width 388 height 27
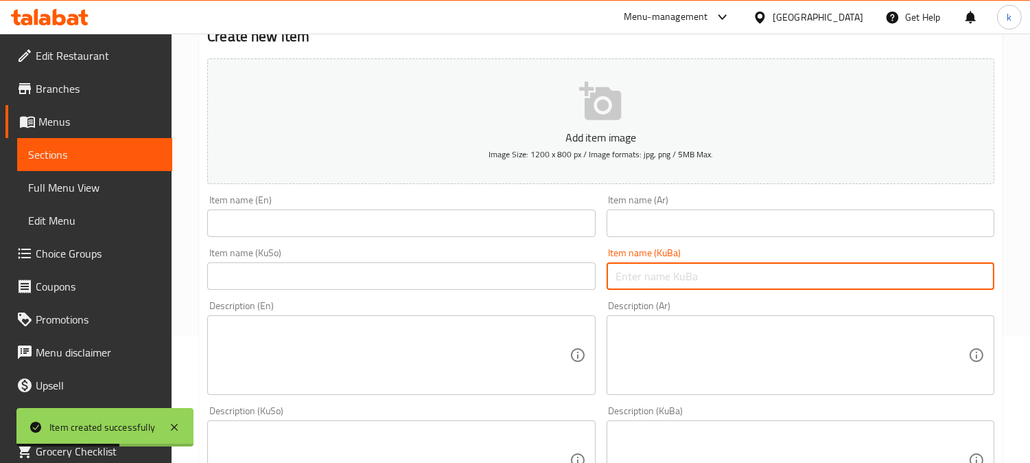
paste input "تۆپەڵەی در فرێز ترش - 80 گم"
type input "تۆپەڵەی در فرێز ترش - 80 گم"
drag, startPoint x: 525, startPoint y: 268, endPoint x: 560, endPoint y: 261, distance: 35.0
click at [527, 268] on input "text" at bounding box center [401, 275] width 388 height 27
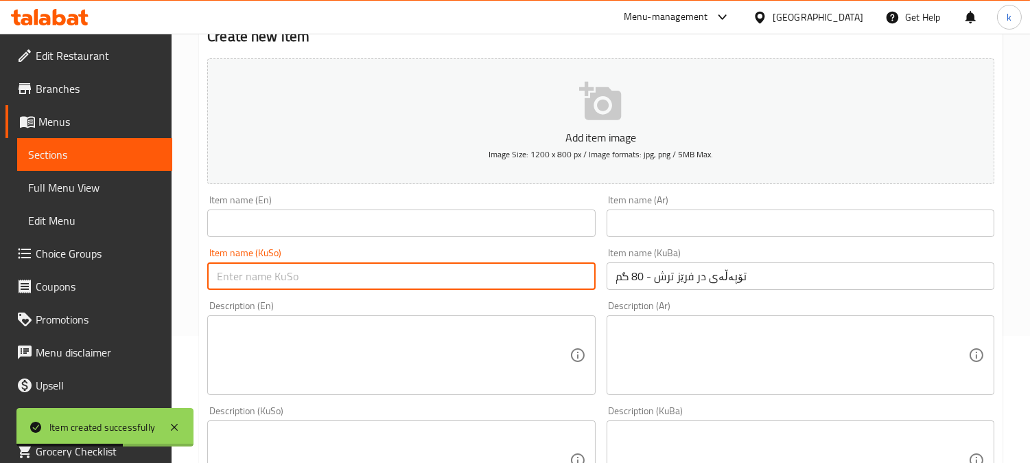
paste input "تۆپەڵەی در فرێز ترش - 80 گم"
type input "تۆپەڵەی در فرێز ترش - 80 گم"
click at [698, 223] on input "text" at bounding box center [801, 222] width 388 height 27
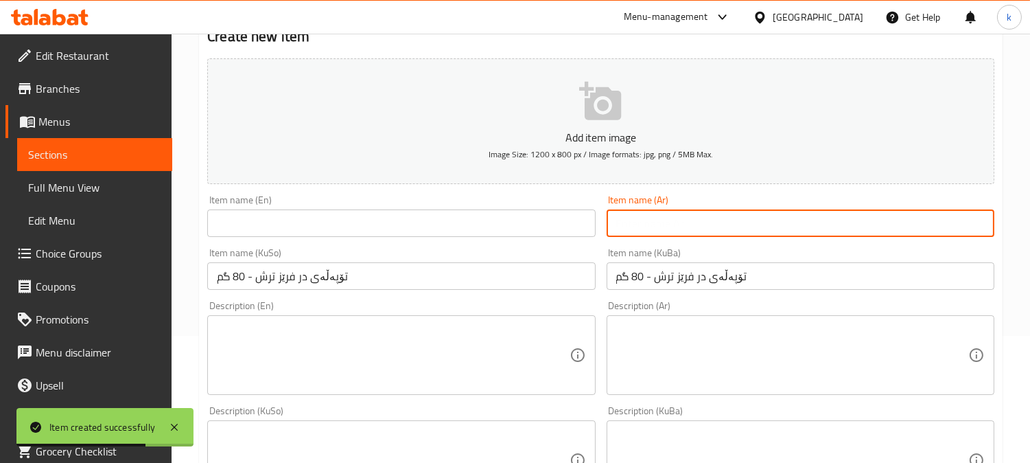
paste input "كرات در فريز حامض - 80 جرام"
type input "كرات در فريز حامض - 80 جرام"
click at [345, 216] on input "text" at bounding box center [401, 222] width 388 height 27
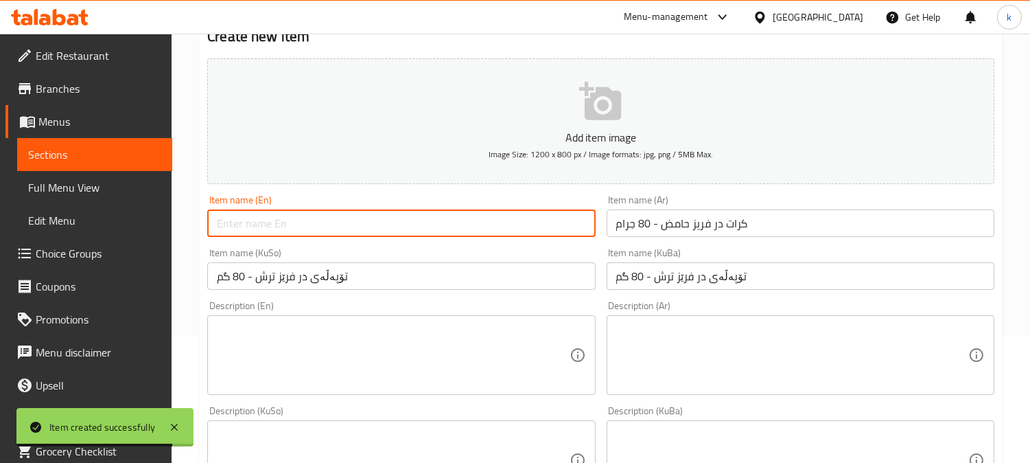
paste input "Dr Sour Freeze Balls - 80 Gm"
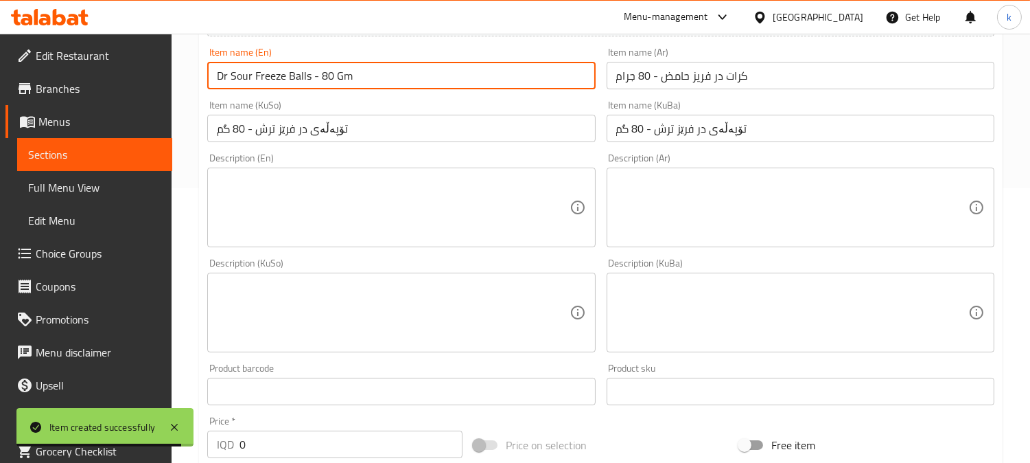
scroll to position [662, 0]
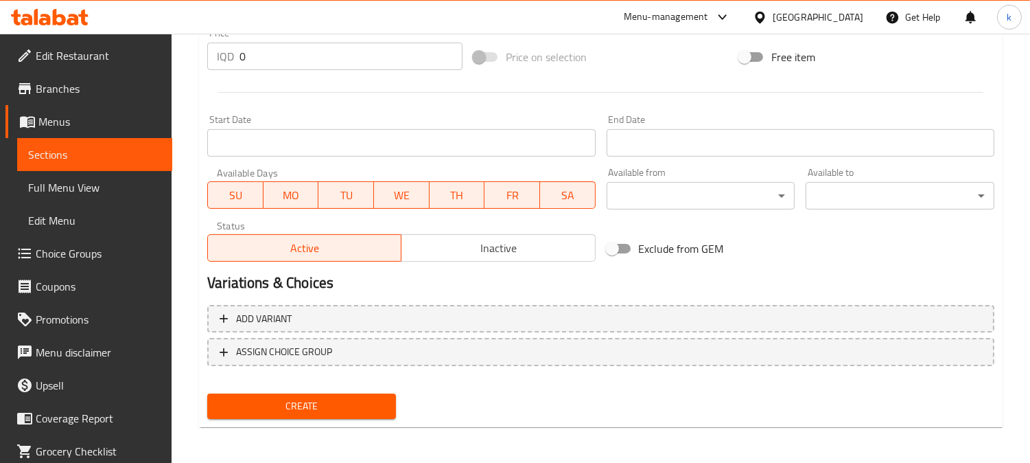
type input "Dr Sour Freeze Balls - 80 Gm"
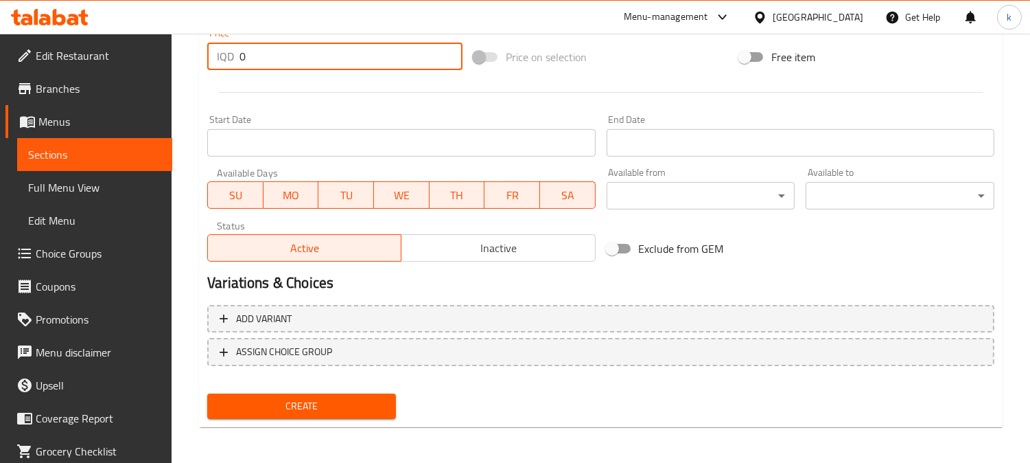
drag, startPoint x: 259, startPoint y: 58, endPoint x: 244, endPoint y: 58, distance: 14.4
click at [235, 53] on div "IQD 0 Price *" at bounding box center [334, 56] width 255 height 27
paste input "500"
type input "5000"
click at [207, 393] on button "Create" at bounding box center [301, 405] width 189 height 25
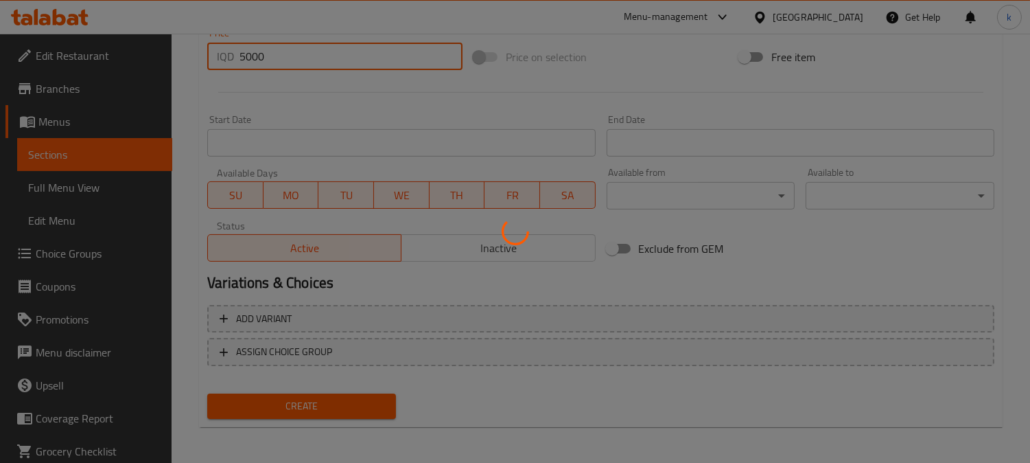
type input "0"
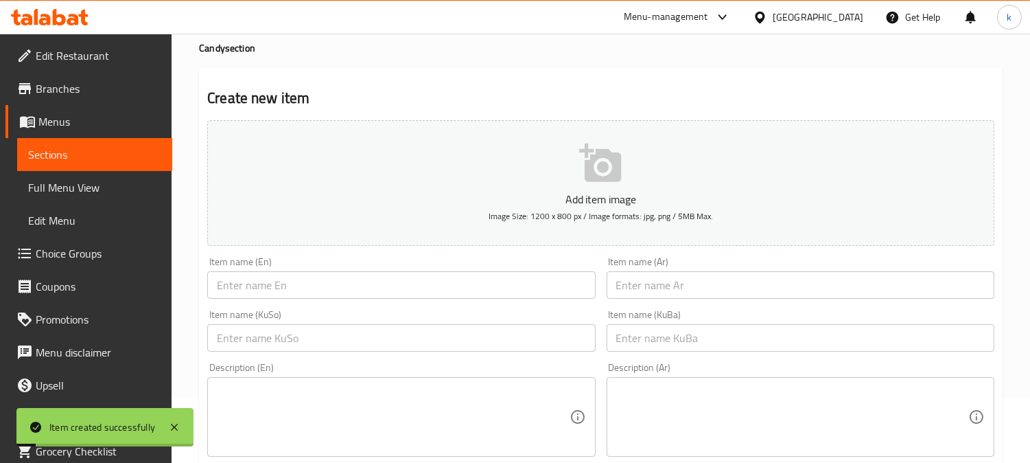
scroll to position [0, 0]
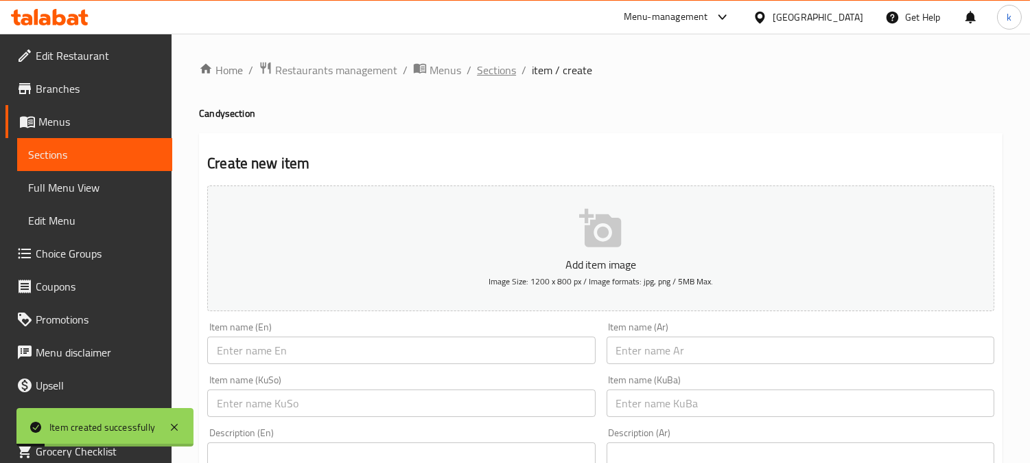
click at [493, 73] on span "Sections" at bounding box center [496, 70] width 39 height 16
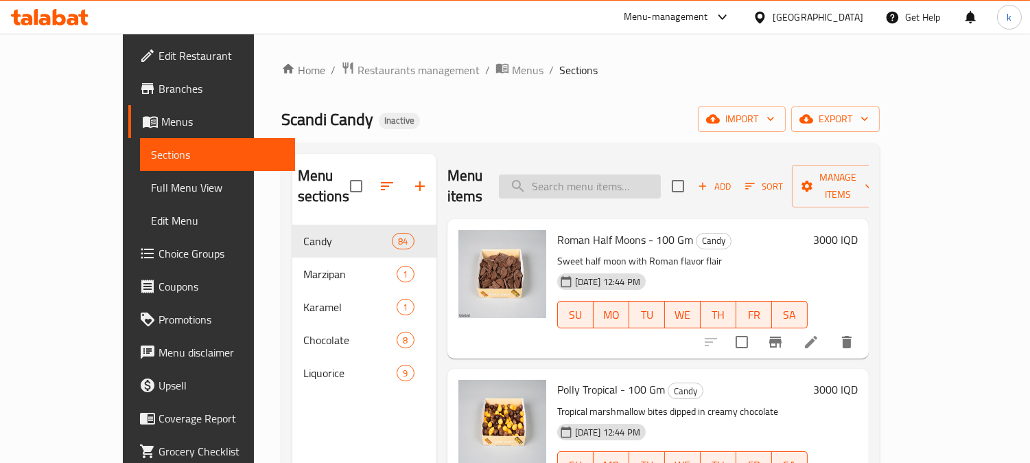
click at [596, 181] on input "search" at bounding box center [580, 186] width 162 height 24
paste input "sour freeze balls"
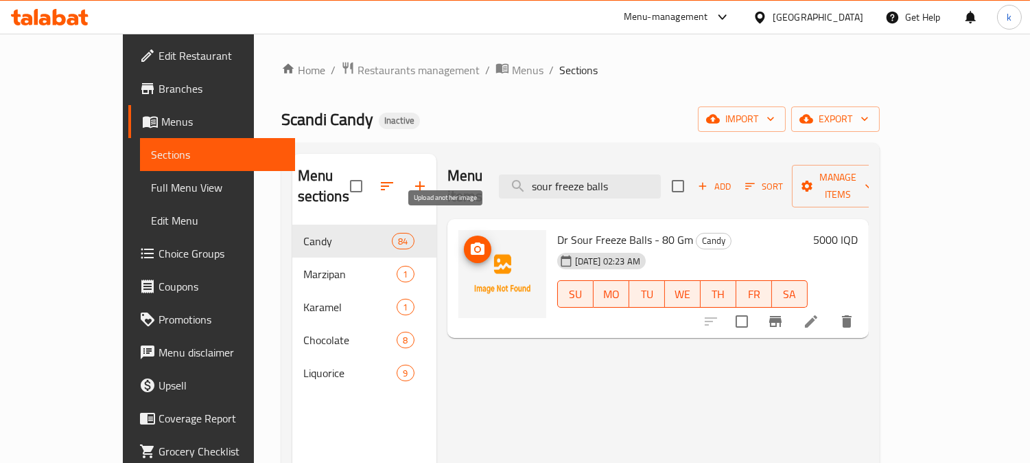
click at [464, 241] on span "upload picture" at bounding box center [477, 249] width 27 height 16
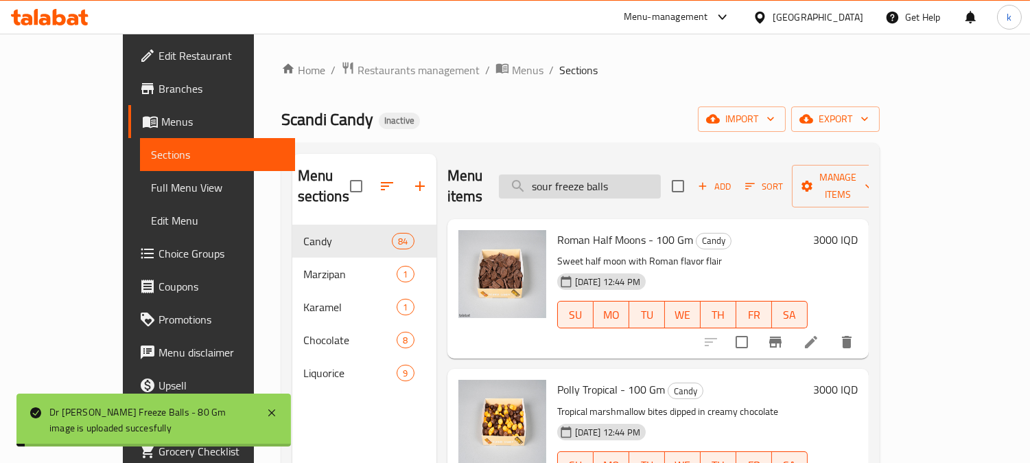
click at [597, 177] on input "sour freeze balls" at bounding box center [580, 186] width 162 height 24
paste input "Dr fire blast"
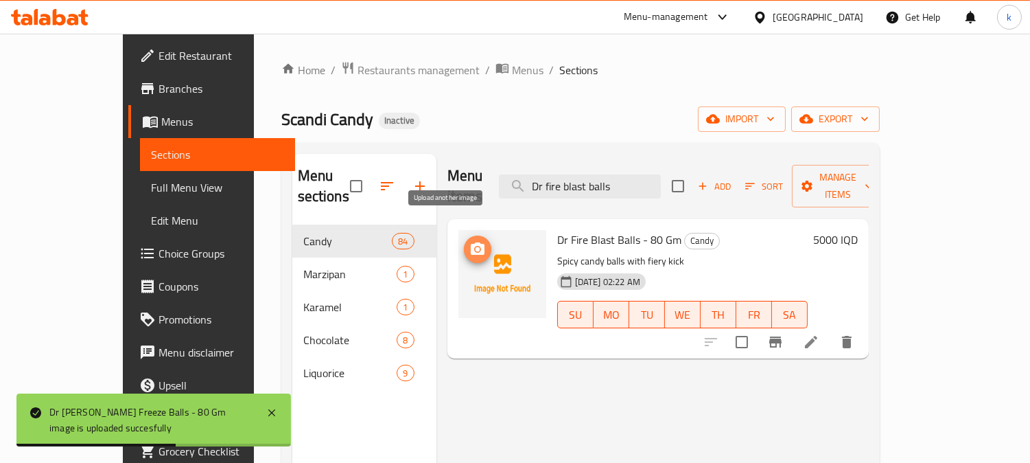
click at [470, 241] on icon "upload picture" at bounding box center [478, 249] width 16 height 16
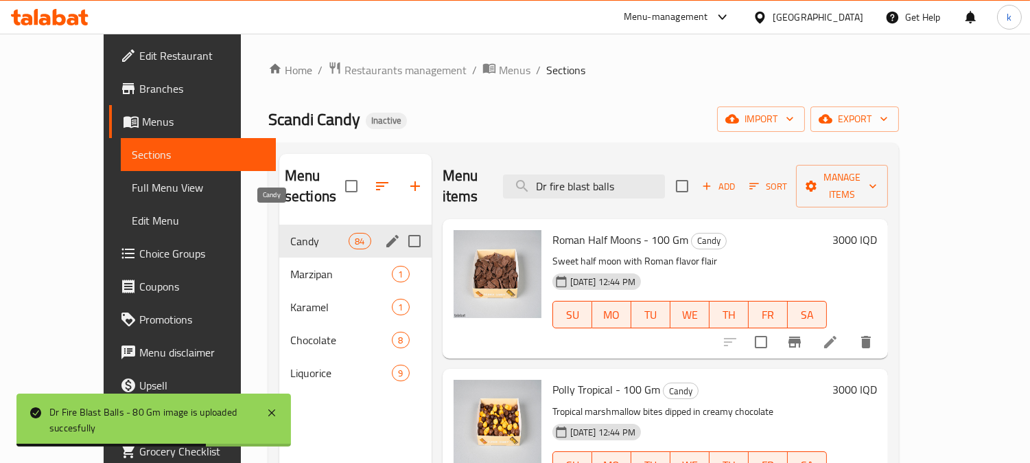
click at [304, 233] on span "Candy" at bounding box center [319, 241] width 58 height 16
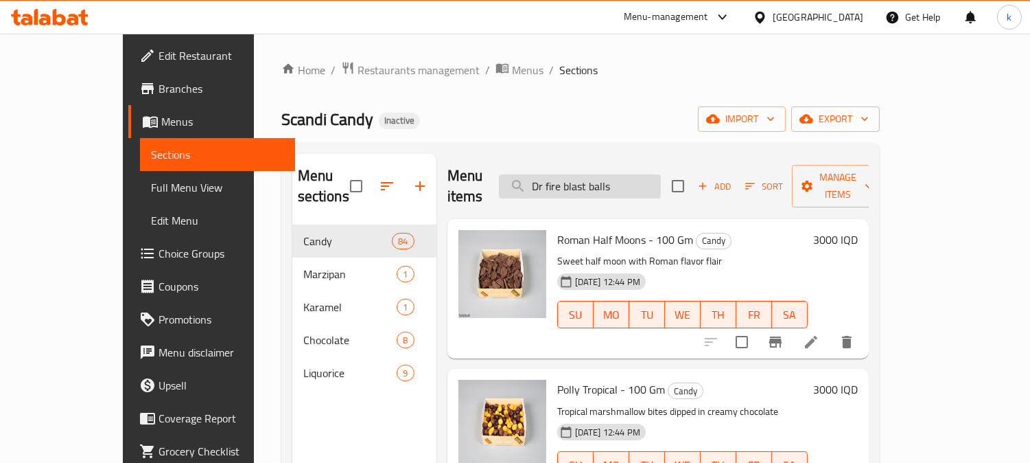
click at [623, 187] on input "Dr fire blast balls" at bounding box center [580, 186] width 162 height 24
paste input "Sour Sweet Nescafe Bar - 100 Gm"
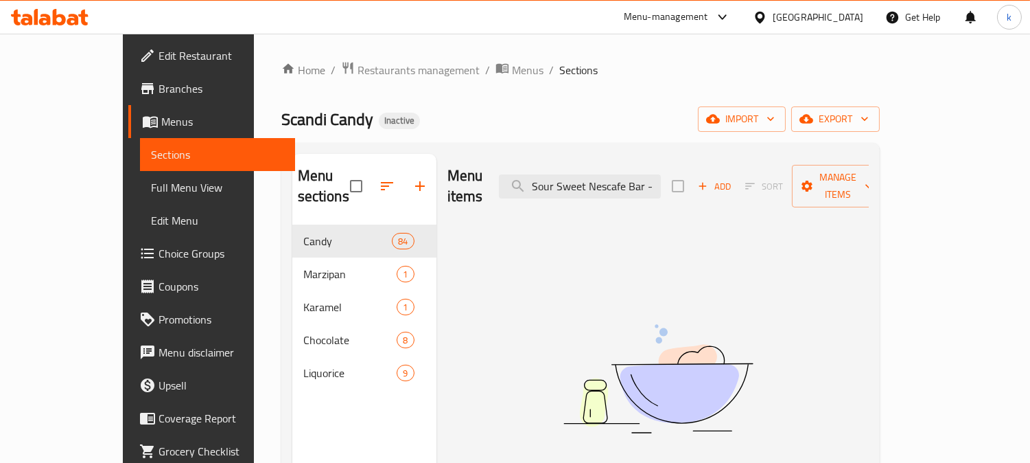
click at [641, 195] on div "Menu items Sour Sweet Nescafe Bar - 100 Gm Add Sort Manage items" at bounding box center [659, 186] width 422 height 65
click at [623, 181] on input "Sour Sweet Nescafe Bar - 100 Gm" at bounding box center [580, 186] width 162 height 24
paste input "Pizza Circles"
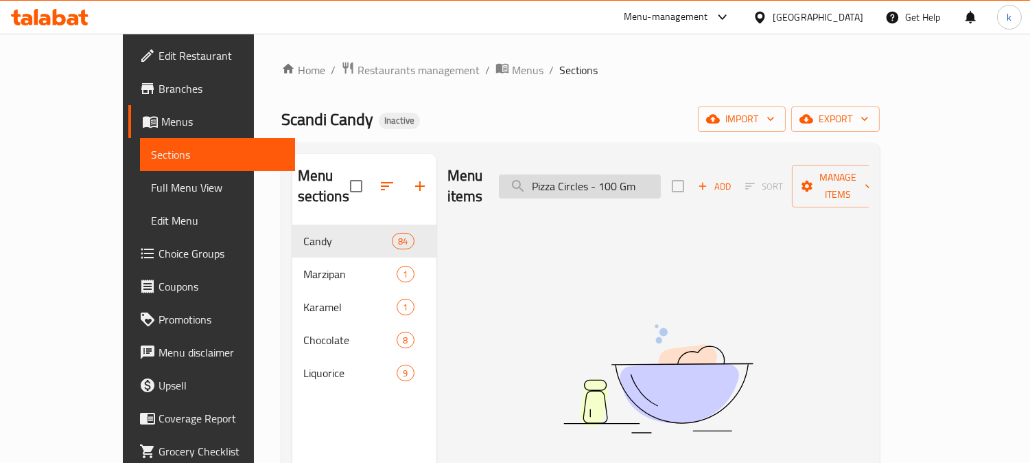
click at [643, 176] on input "Pizza Circles - 100 Gm" at bounding box center [580, 186] width 162 height 24
paste input "Miami Sour and Swedish Flag"
click at [645, 183] on input "Miami Sour and Swedish Flag" at bounding box center [580, 186] width 162 height 24
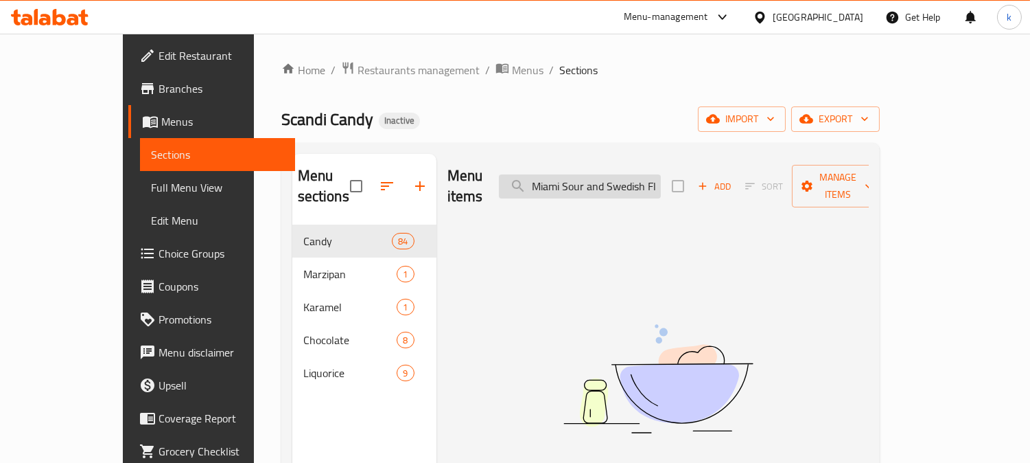
click at [645, 183] on input "Miami Sour and Swedish Flag" at bounding box center [580, 186] width 162 height 24
paste input "Small Liquorice Fish - 100gm"
click at [599, 177] on input "Small Liquorice Fish - 100gm" at bounding box center [580, 186] width 162 height 24
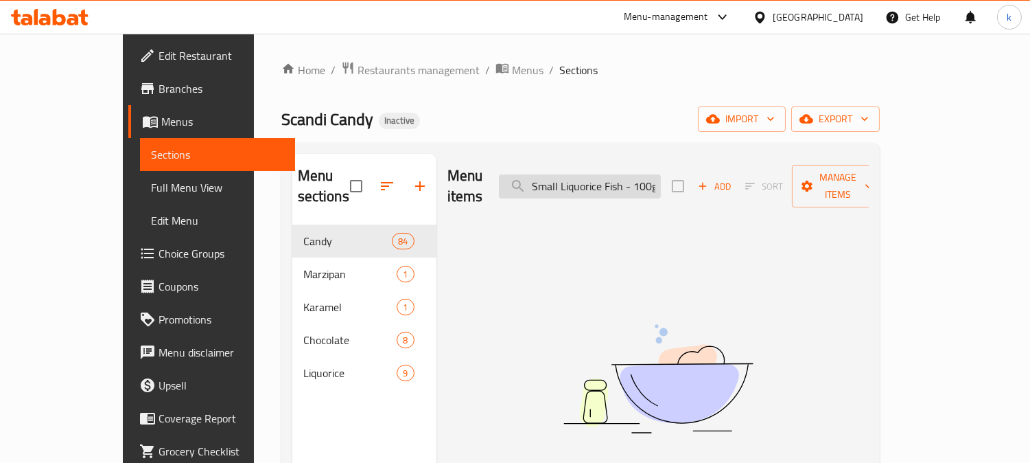
click at [599, 177] on input "Small Liquorice Fish - 100gm" at bounding box center [580, 186] width 162 height 24
paste input "our Fruity Cirkel Liquorice"
click at [616, 184] on input "Sour Fruity Cirkel Liquorice - 100gm" at bounding box center [580, 186] width 162 height 24
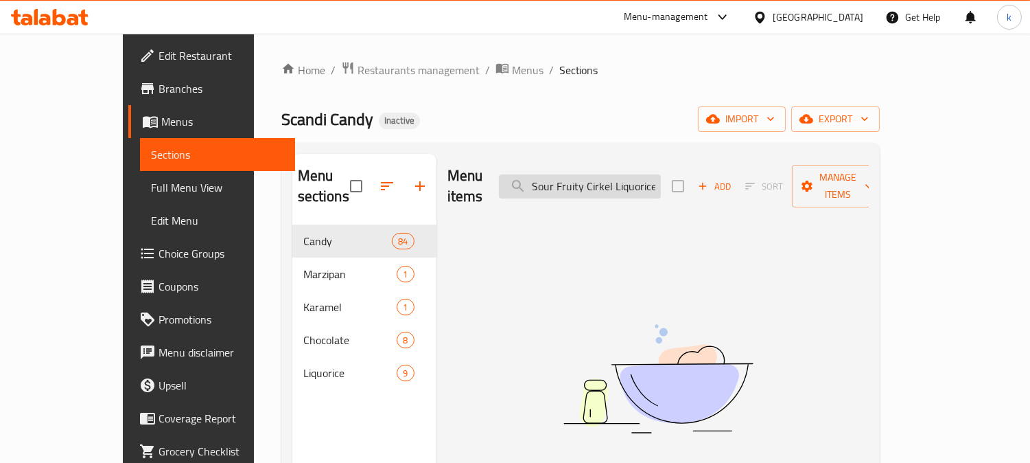
paste input "weet"
click at [615, 174] on input "Sweet Fruity Cirkel Liquorice - 100gm" at bounding box center [580, 186] width 162 height 24
paste input "alty Liquorice Karamel"
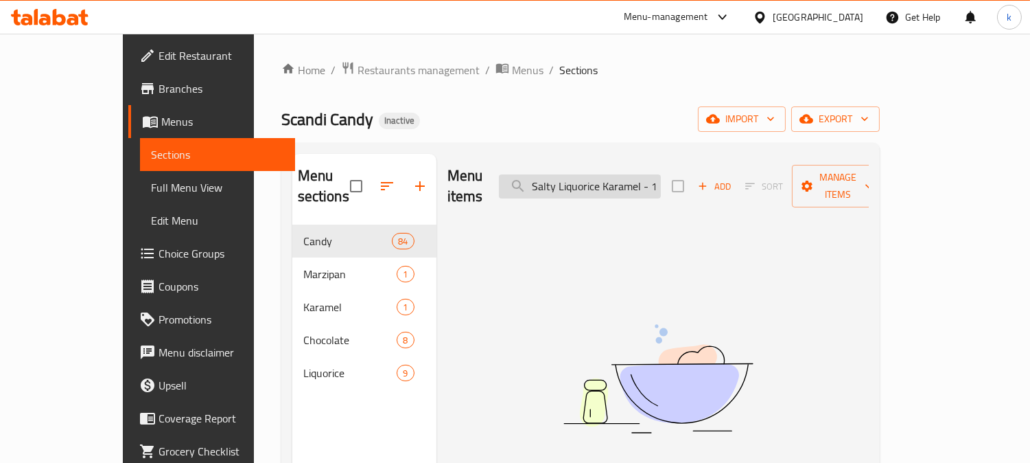
click at [635, 184] on input "Salty Liquorice Karamel - 100gm" at bounding box center [580, 186] width 162 height 24
paste input "Cubes"
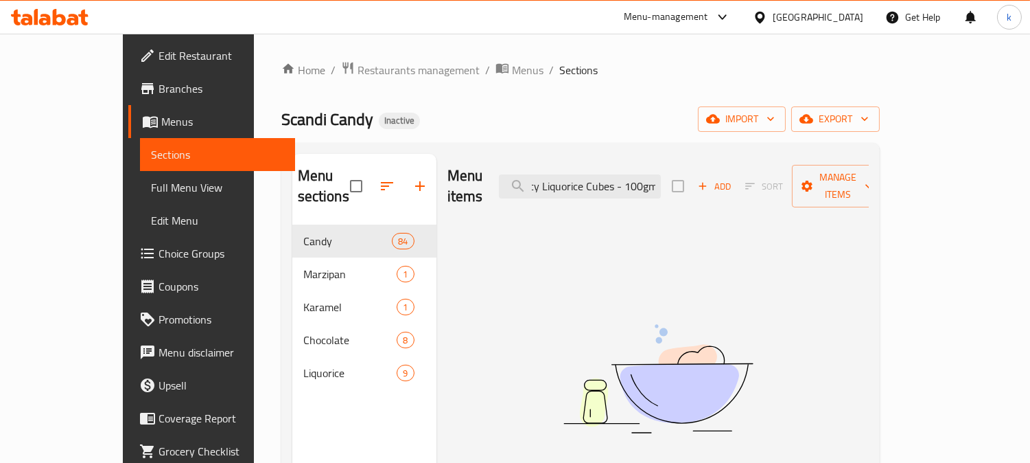
type input "Salty Liquorice Cubes - 100gm"
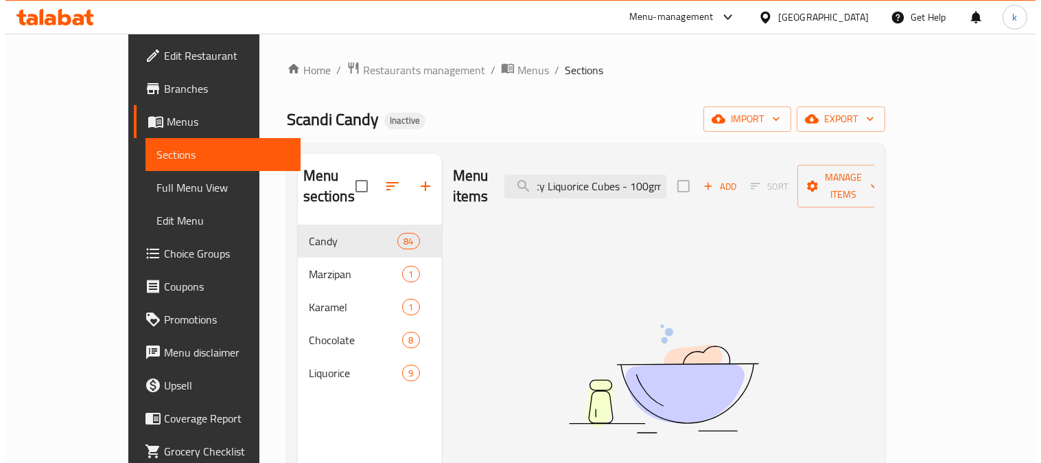
scroll to position [0, 0]
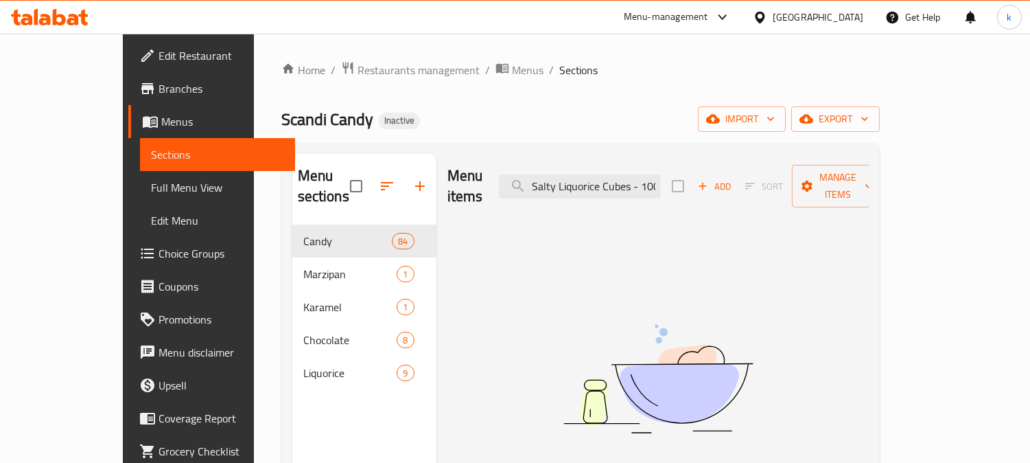
click at [151, 179] on span "Full Menu View" at bounding box center [217, 187] width 133 height 16
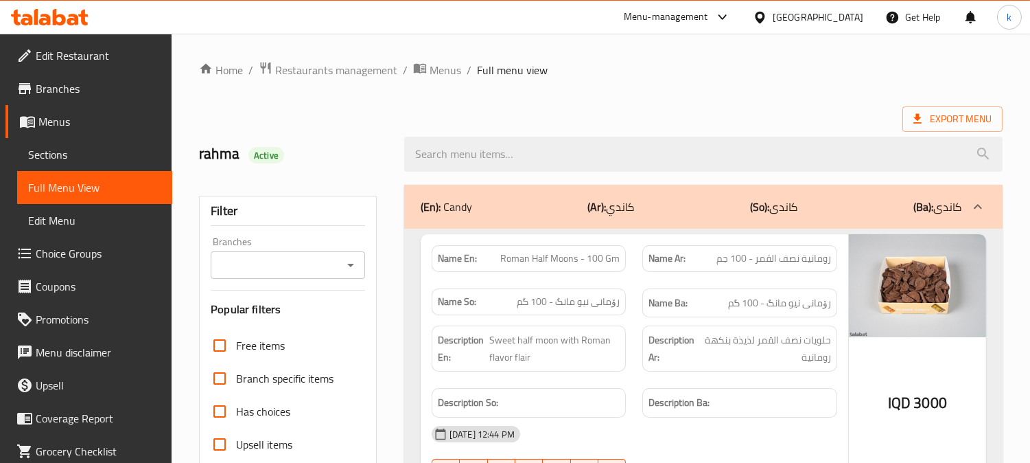
click at [300, 268] on input "Branches" at bounding box center [277, 264] width 124 height 19
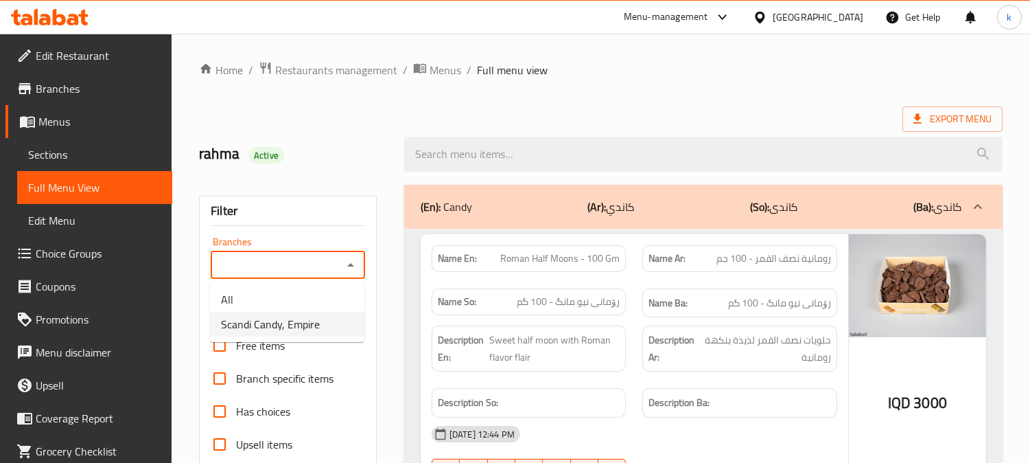
click at [323, 336] on ul "All Scandi Candy, Empire" at bounding box center [287, 311] width 154 height 60
click at [325, 327] on li "Scandi Candy, Empire" at bounding box center [287, 324] width 154 height 25
type input "Scandi Candy, Empire"
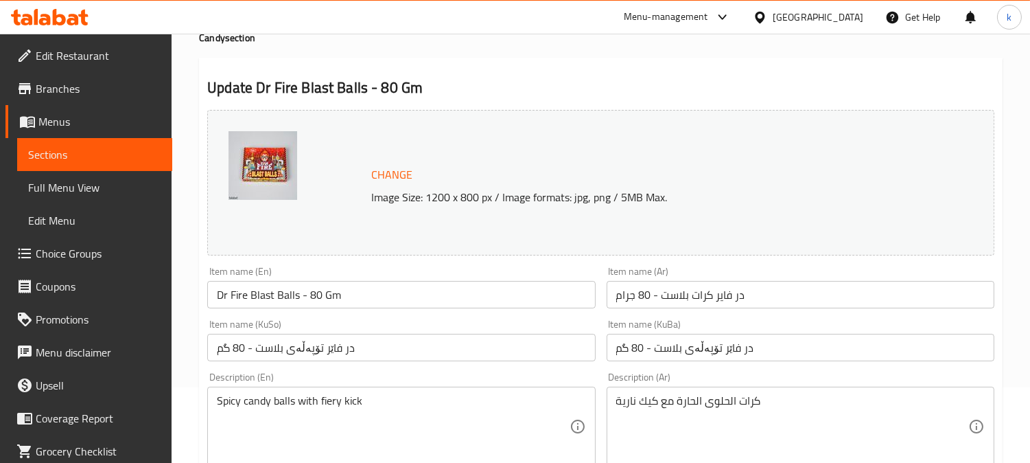
scroll to position [127, 0]
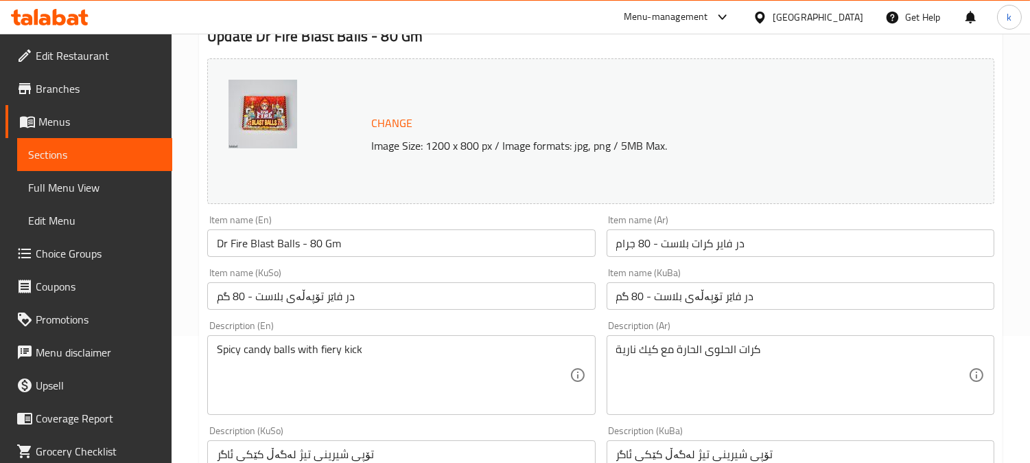
click at [294, 239] on input "Dr Fire Blast Balls - 80 Gm" at bounding box center [401, 242] width 388 height 27
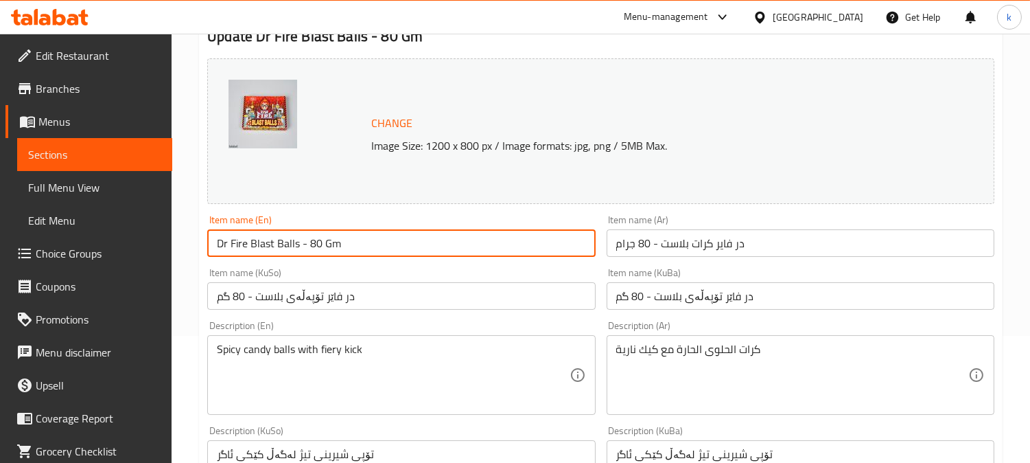
click at [294, 239] on input "Dr Fire Blast Balls - 80 Gm" at bounding box center [401, 242] width 388 height 27
click at [655, 244] on input "در فاير كرات بلاست - 80 جرام" at bounding box center [801, 242] width 388 height 27
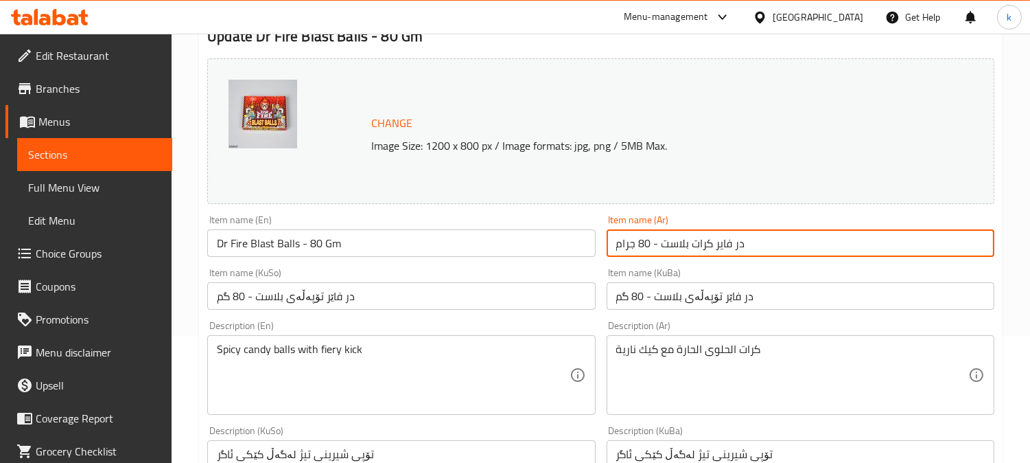
click at [655, 244] on input "در فاير كرات بلاست - 80 جرام" at bounding box center [801, 242] width 388 height 27
click at [683, 301] on input "در فاێر تۆپەڵەی بلاست - 80 گم" at bounding box center [801, 295] width 388 height 27
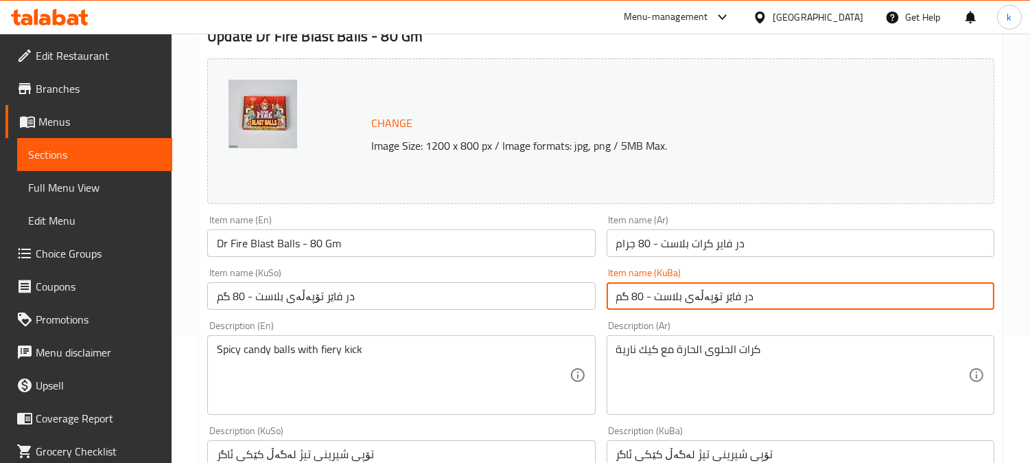
click at [683, 301] on input "در فاێر تۆپەڵەی بلاست - 80 گم" at bounding box center [801, 295] width 388 height 27
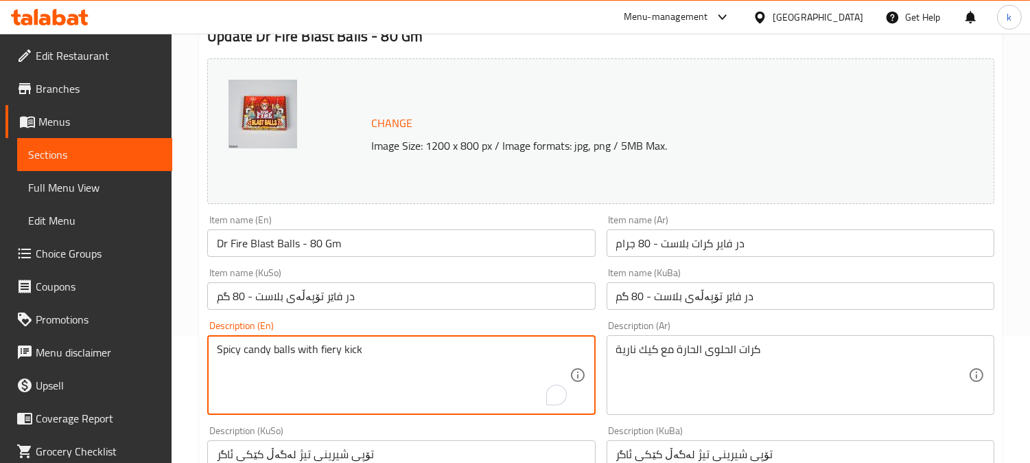
click at [303, 343] on textarea "Spicy candy balls with fiery kick" at bounding box center [393, 375] width 352 height 65
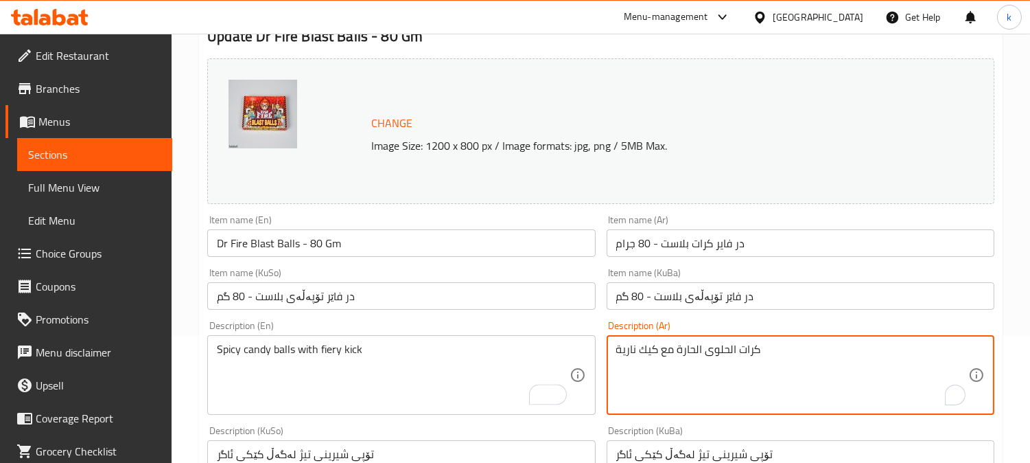
click at [663, 359] on textarea "كرات الحلوى الحارة مع كيك نارية" at bounding box center [792, 375] width 352 height 65
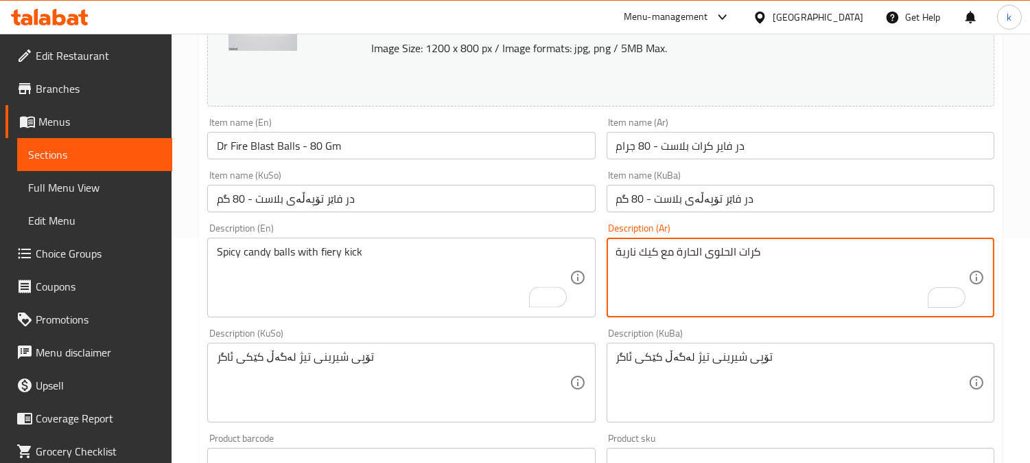
scroll to position [254, 0]
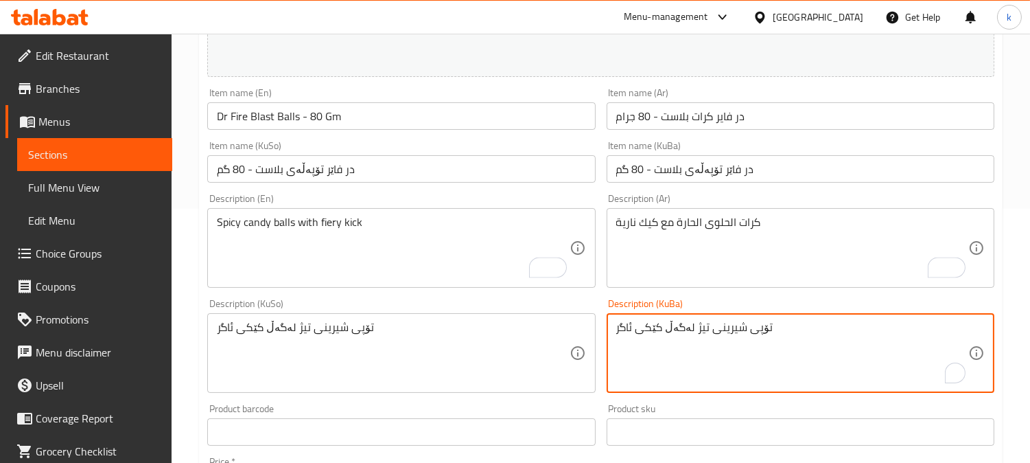
click at [678, 325] on textarea "تۆپی شیرینی تیژ لەگەڵ کێکی ئاگر" at bounding box center [792, 353] width 352 height 65
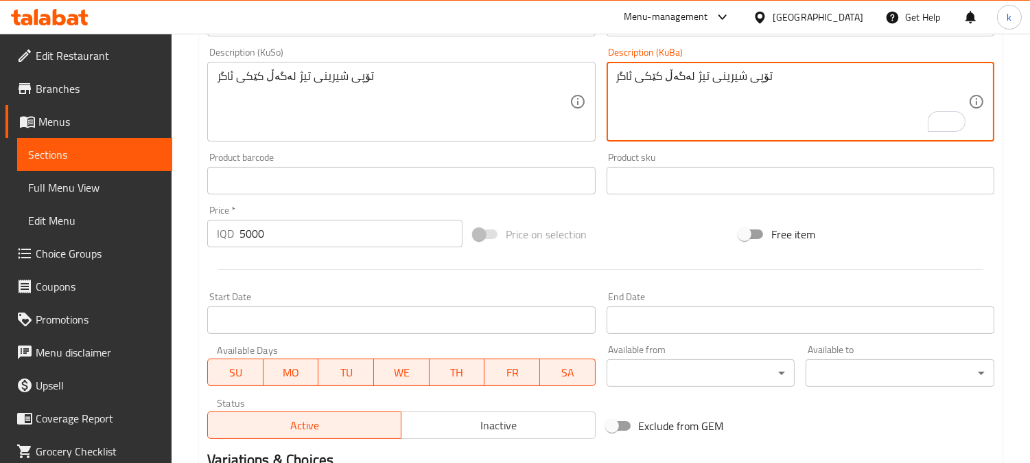
scroll to position [509, 0]
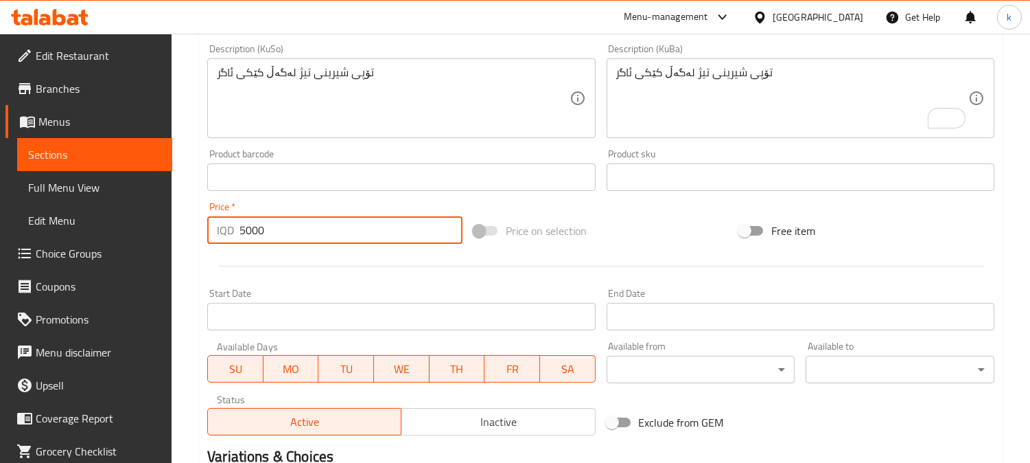
click at [254, 228] on input "5000" at bounding box center [351, 229] width 223 height 27
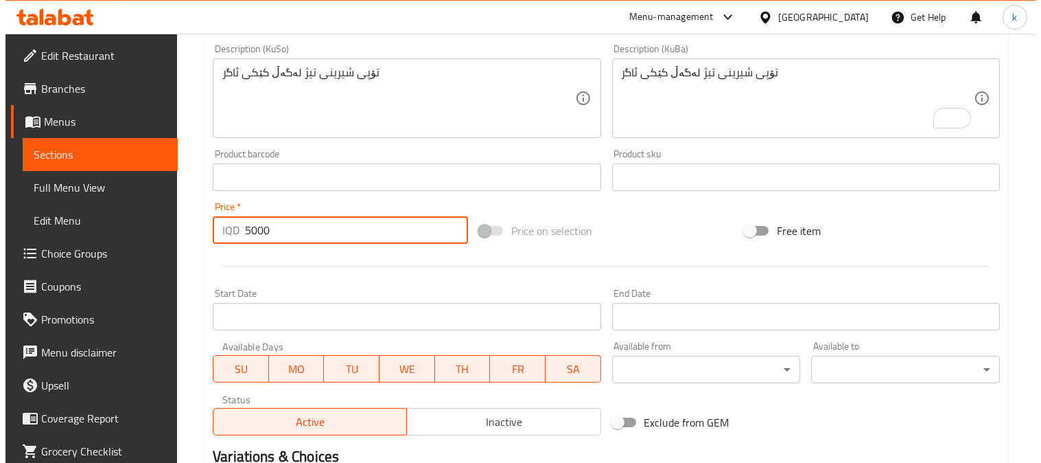
scroll to position [0, 0]
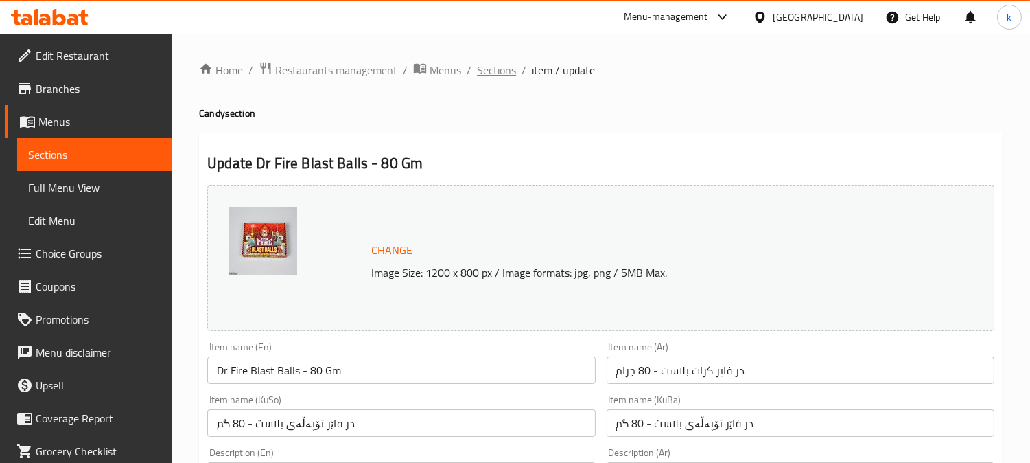
click at [506, 63] on span "Sections" at bounding box center [496, 70] width 39 height 16
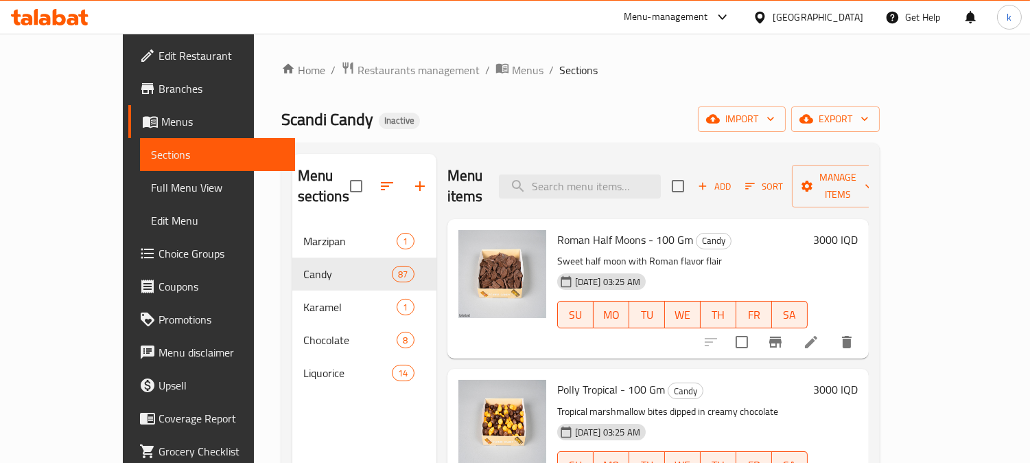
click at [616, 190] on div "Menu items Add Sort Manage items" at bounding box center [659, 186] width 422 height 65
click at [613, 186] on input "search" at bounding box center [580, 186] width 162 height 24
paste input "sour freeze balls"
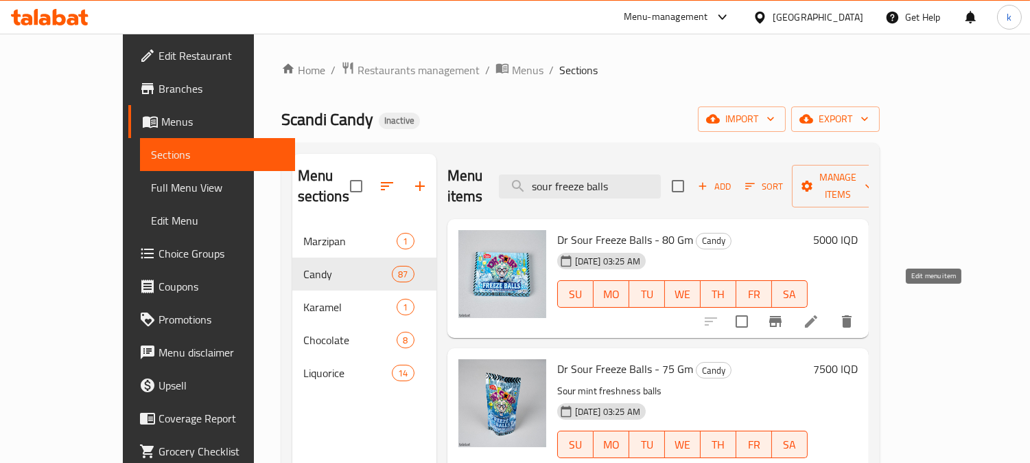
type input "sour freeze balls"
click at [818, 315] on icon at bounding box center [811, 321] width 12 height 12
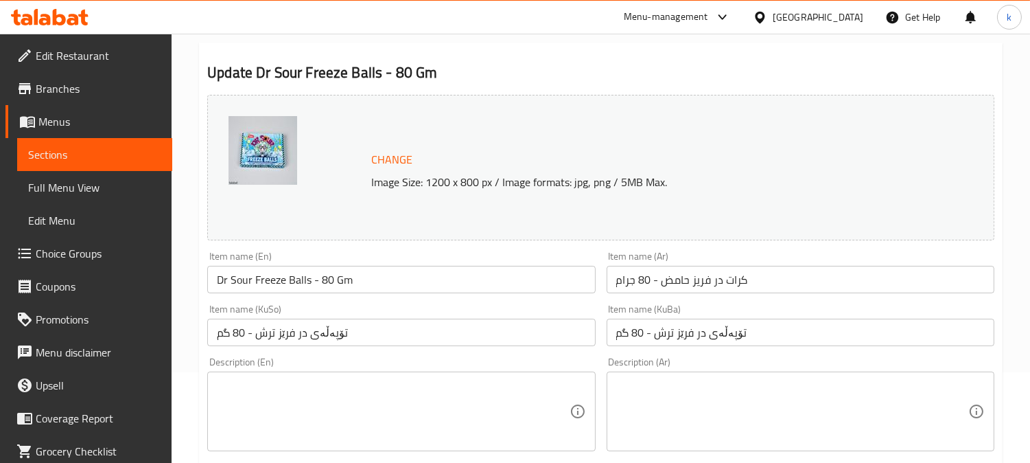
scroll to position [127, 0]
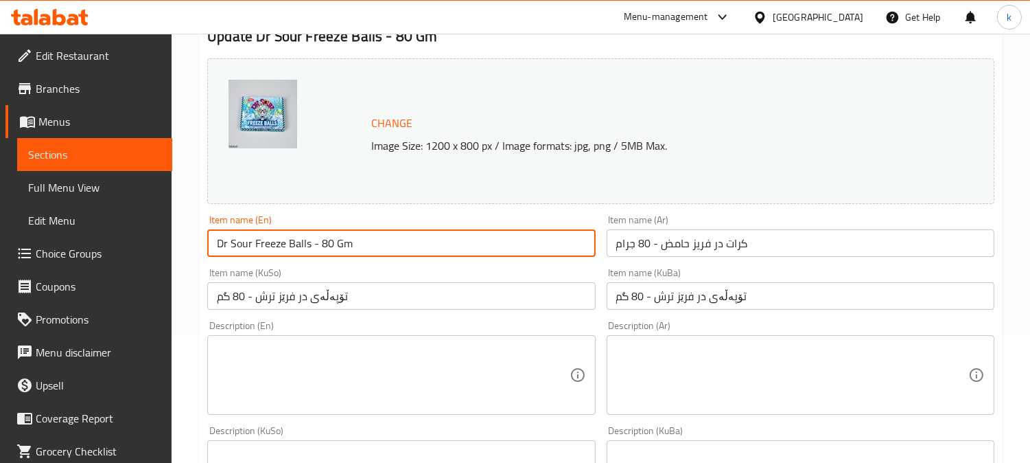
click at [334, 249] on input "Dr Sour Freeze Balls - 80 Gm" at bounding box center [401, 242] width 388 height 27
click at [669, 247] on input "كرات در فريز حامض - 80 جرام" at bounding box center [801, 242] width 388 height 27
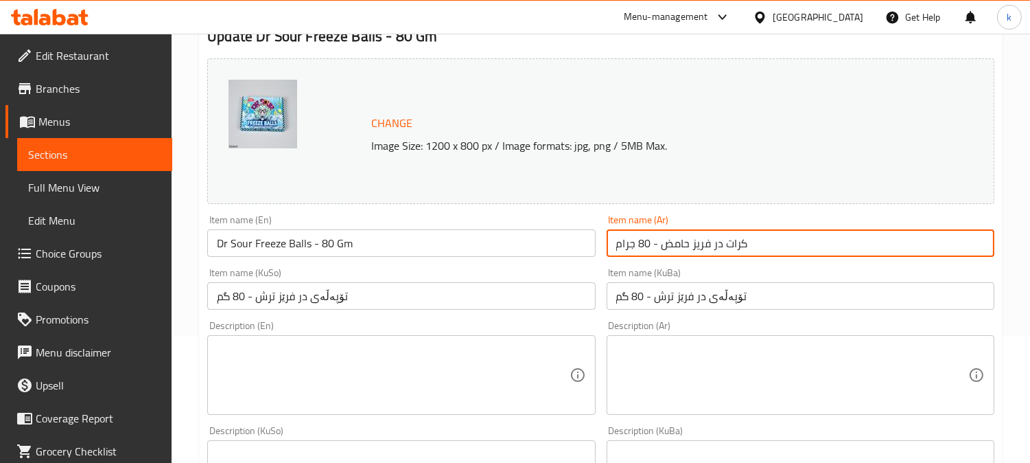
click at [669, 247] on input "كرات در فريز حامض - 80 جرام" at bounding box center [801, 242] width 388 height 27
click at [691, 291] on input "تۆپەڵەی در فرێز ترش - 80 گم" at bounding box center [801, 295] width 388 height 27
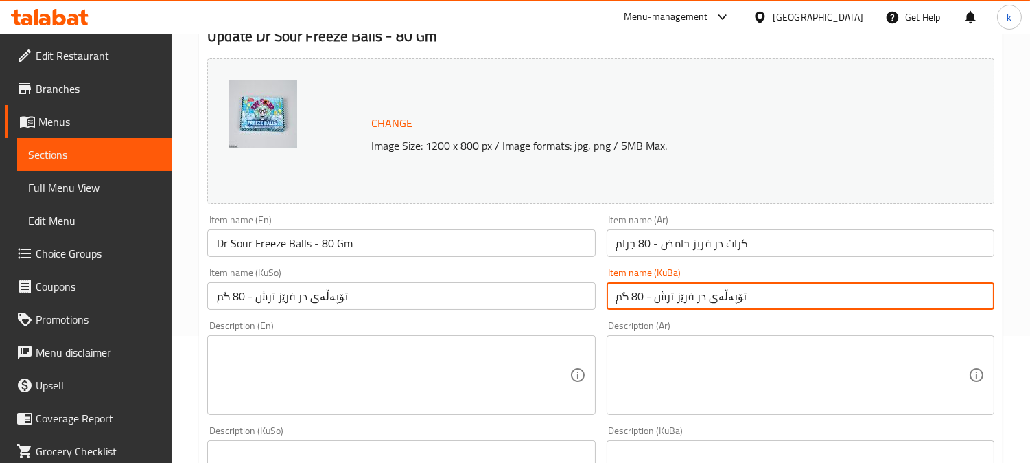
click at [691, 291] on input "تۆپەڵەی در فرێز ترش - 80 گم" at bounding box center [801, 295] width 388 height 27
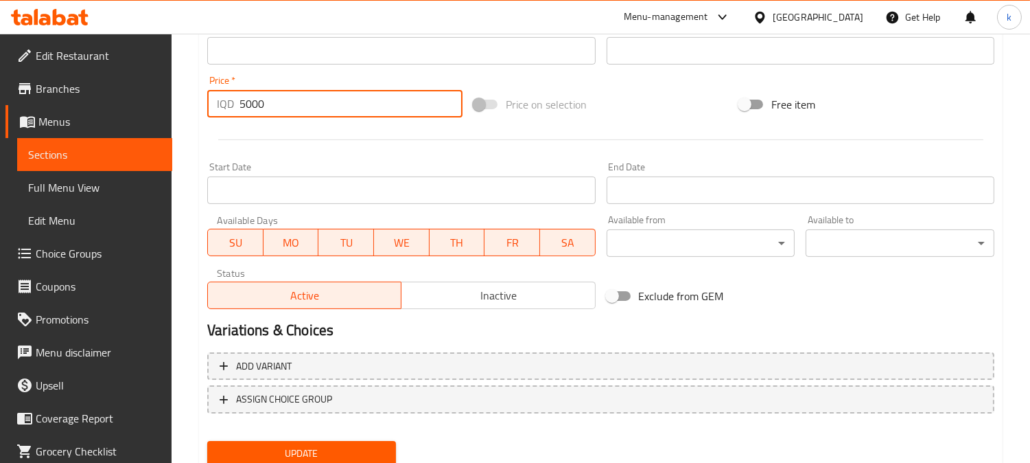
drag, startPoint x: 277, startPoint y: 108, endPoint x: 200, endPoint y: 105, distance: 76.9
